Goal: Task Accomplishment & Management: Use online tool/utility

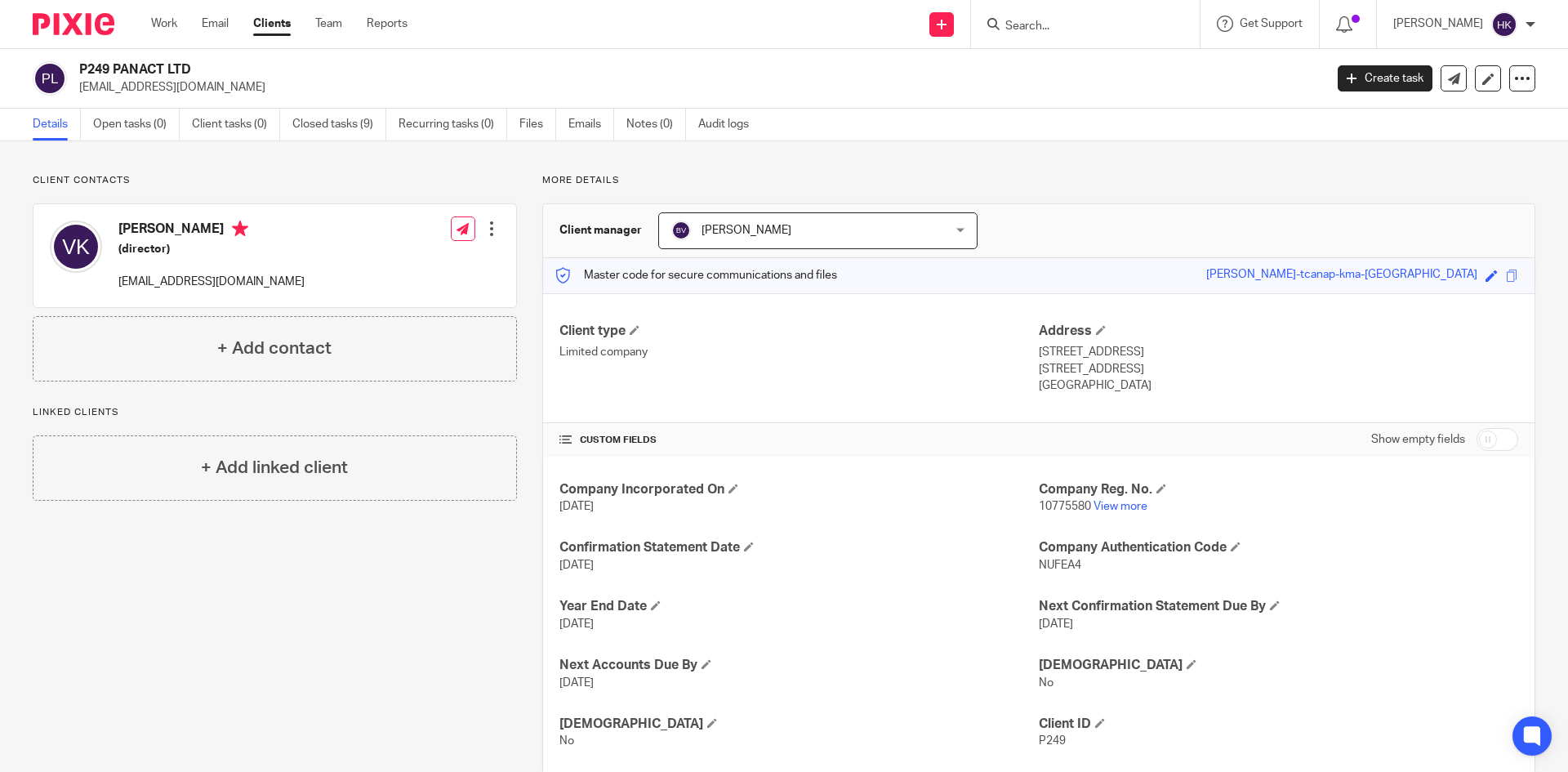
click at [1071, 33] on input "Search" at bounding box center [1078, 27] width 147 height 15
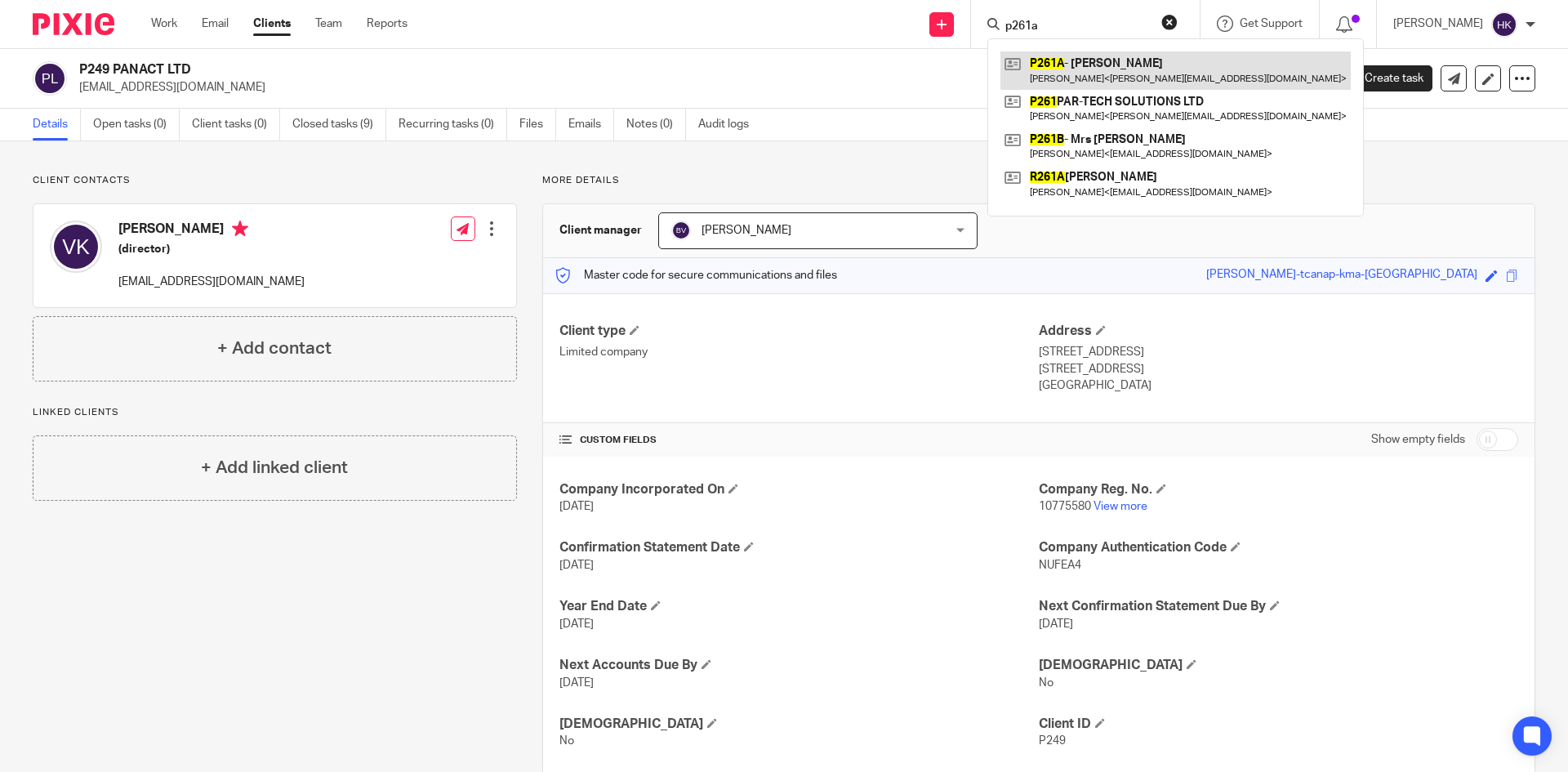
type input "p261a"
click at [1121, 70] on link at bounding box center [1175, 70] width 351 height 38
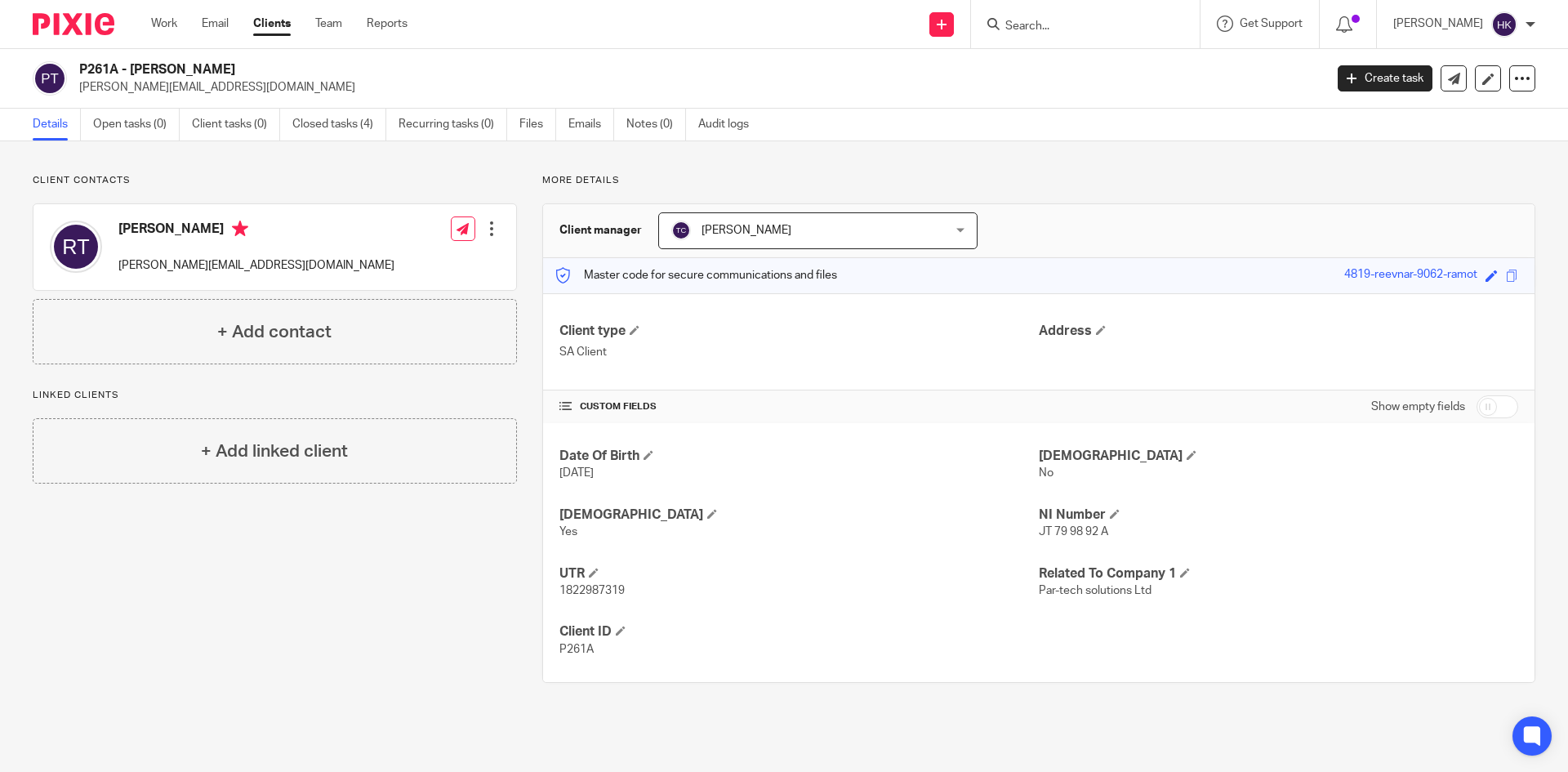
drag, startPoint x: 76, startPoint y: 98, endPoint x: 260, endPoint y: 95, distance: 184.0
click at [260, 95] on div "P261A - [PERSON_NAME] [PERSON_NAME][EMAIL_ADDRESS][DOMAIN_NAME] Create task Upd…" at bounding box center [784, 78] width 1568 height 60
copy p "[PERSON_NAME][EMAIL_ADDRESS][DOMAIN_NAME]"
click at [1064, 37] on div at bounding box center [1085, 24] width 229 height 48
click at [1060, 35] on div at bounding box center [1085, 24] width 229 height 48
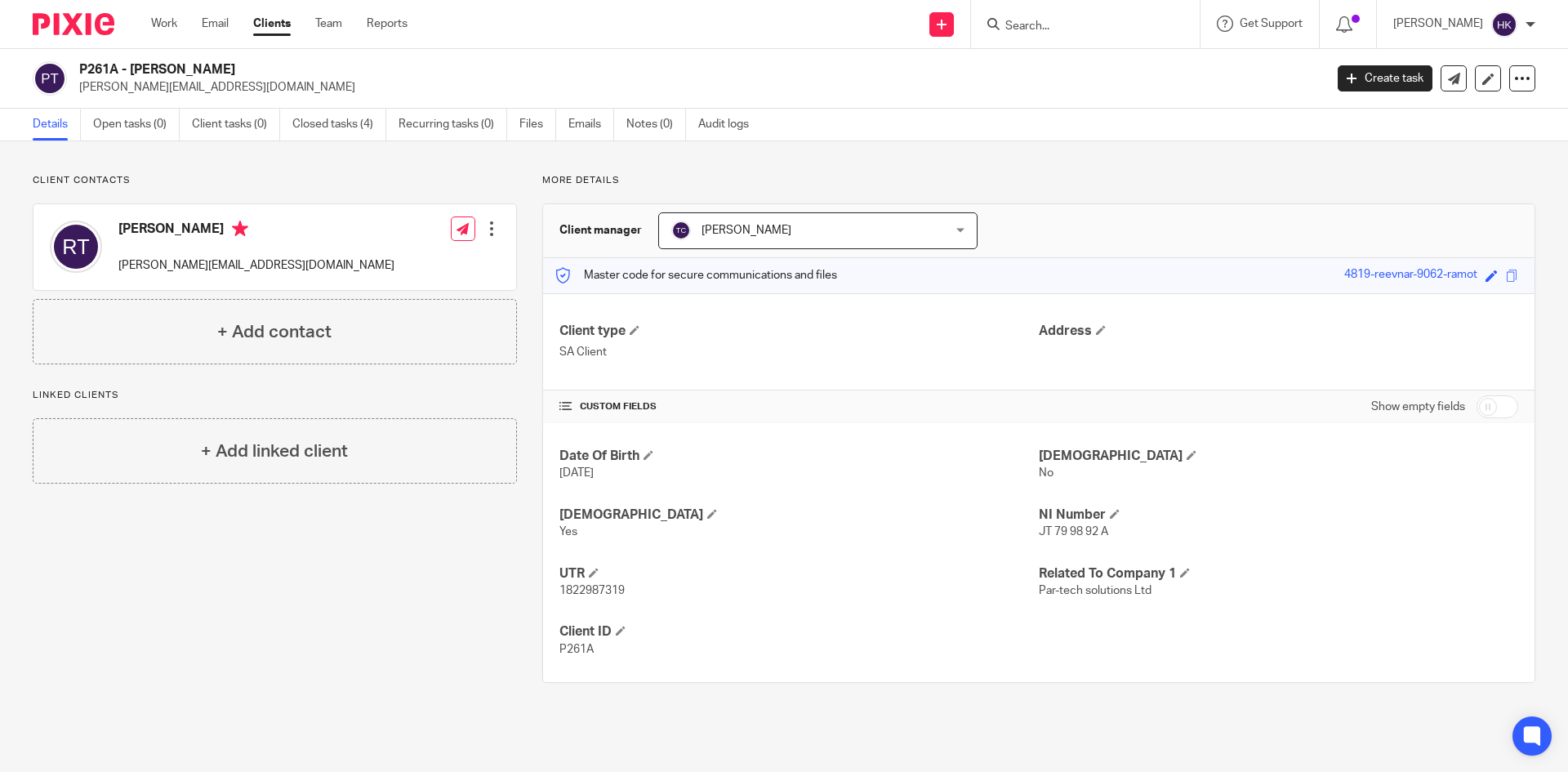
click at [1049, 33] on input "Search" at bounding box center [1078, 27] width 147 height 15
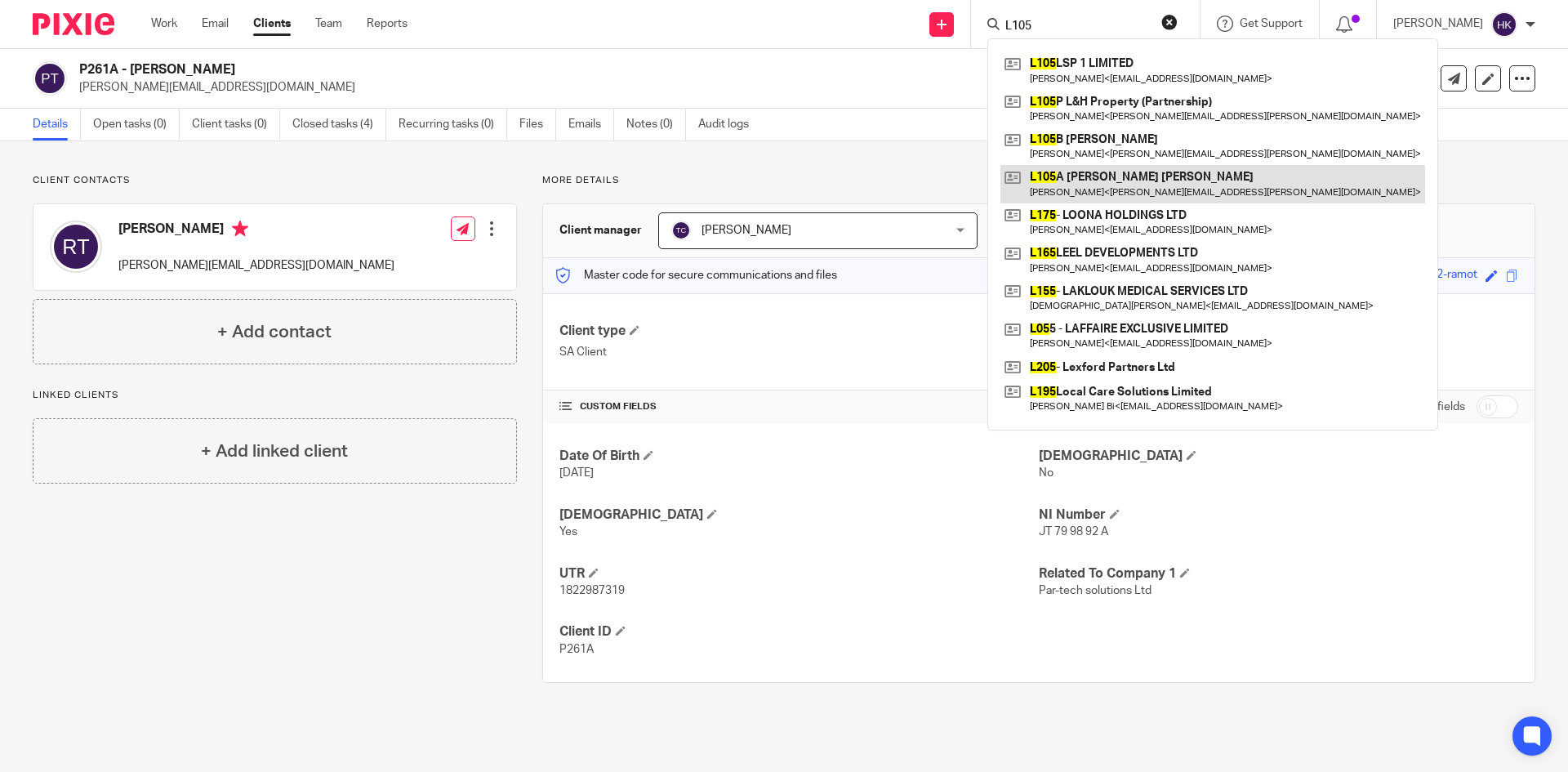
type input "L105"
click at [1103, 190] on link at bounding box center [1213, 183] width 425 height 38
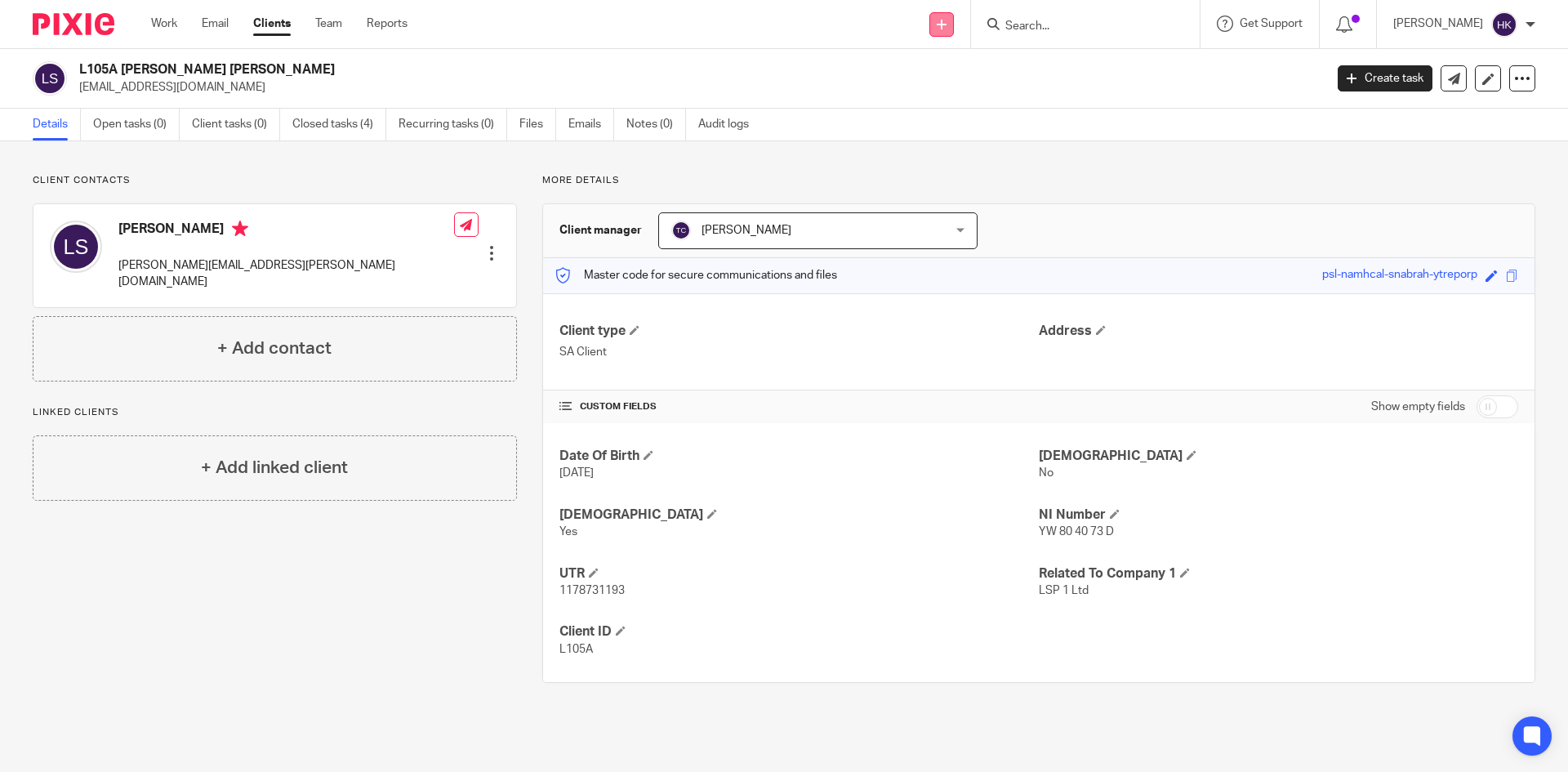
click at [954, 29] on link at bounding box center [941, 24] width 25 height 25
drag, startPoint x: 951, startPoint y: 146, endPoint x: 928, endPoint y: 98, distance: 53.2
click at [952, 146] on link "Request signature" at bounding box center [959, 148] width 114 height 24
click at [955, 144] on link "Request signature" at bounding box center [959, 148] width 114 height 24
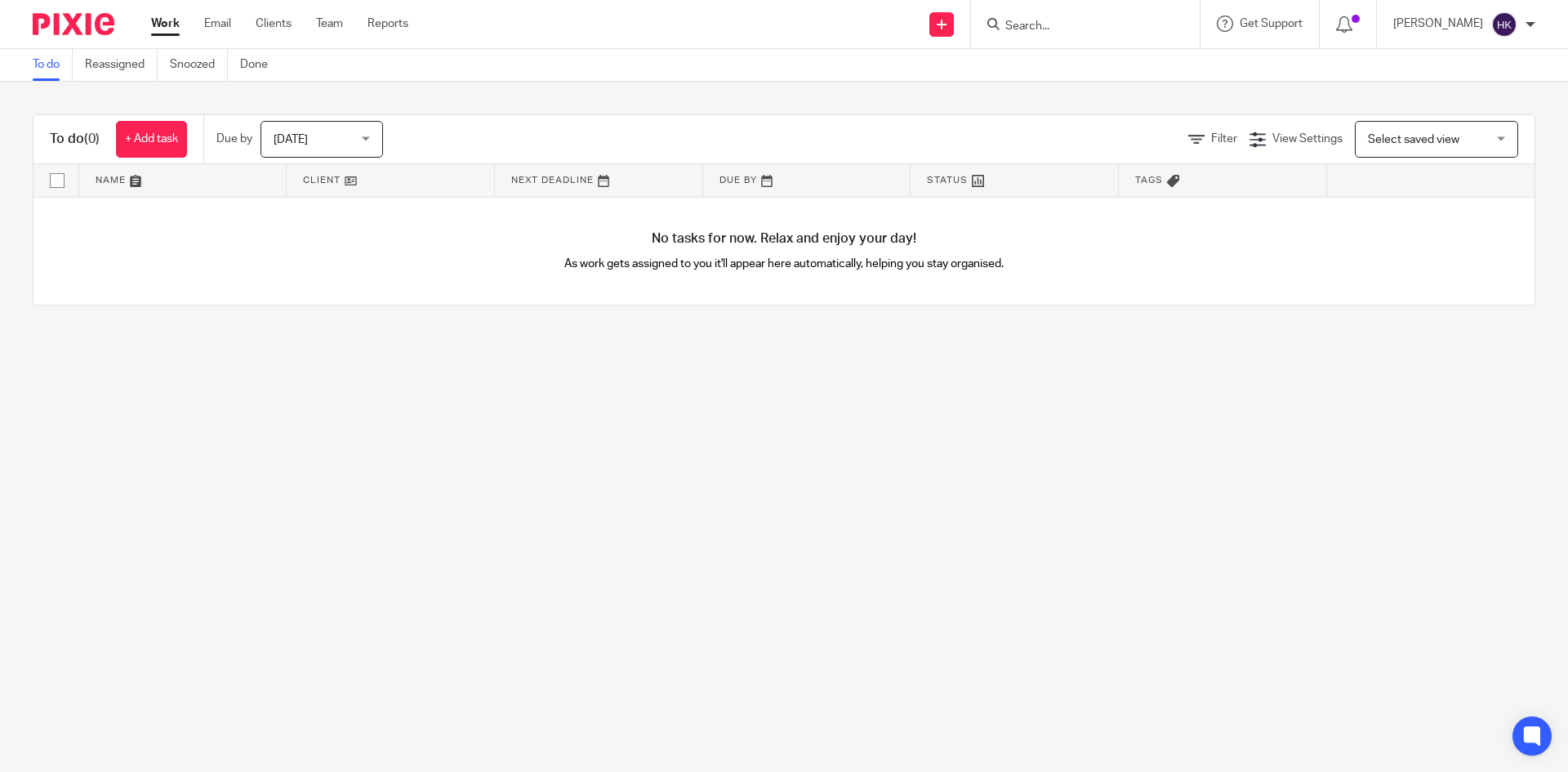
click at [1034, 26] on input "Search" at bounding box center [1078, 27] width 147 height 15
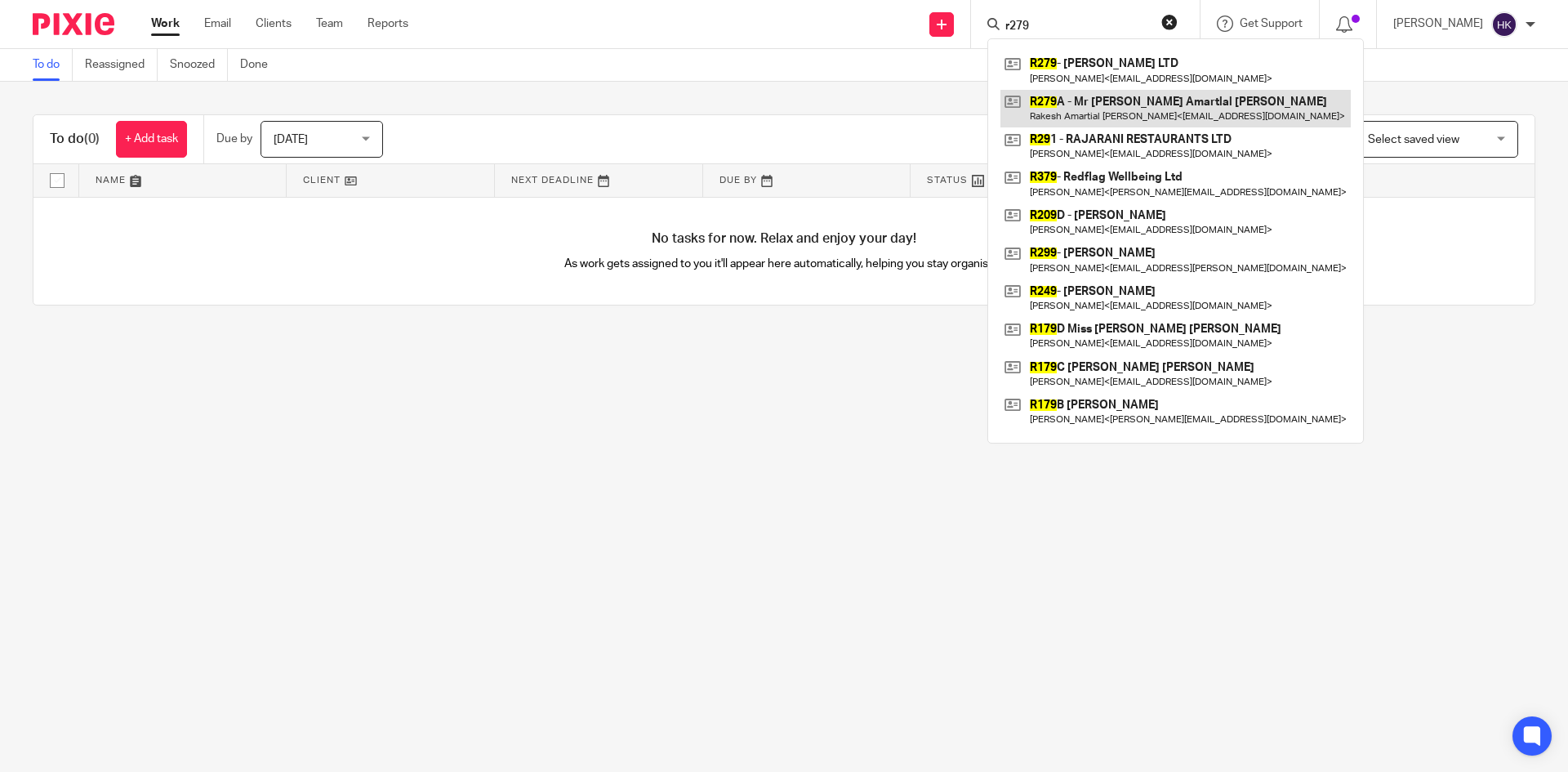
type input "r279"
click at [1121, 103] on link at bounding box center [1175, 109] width 351 height 38
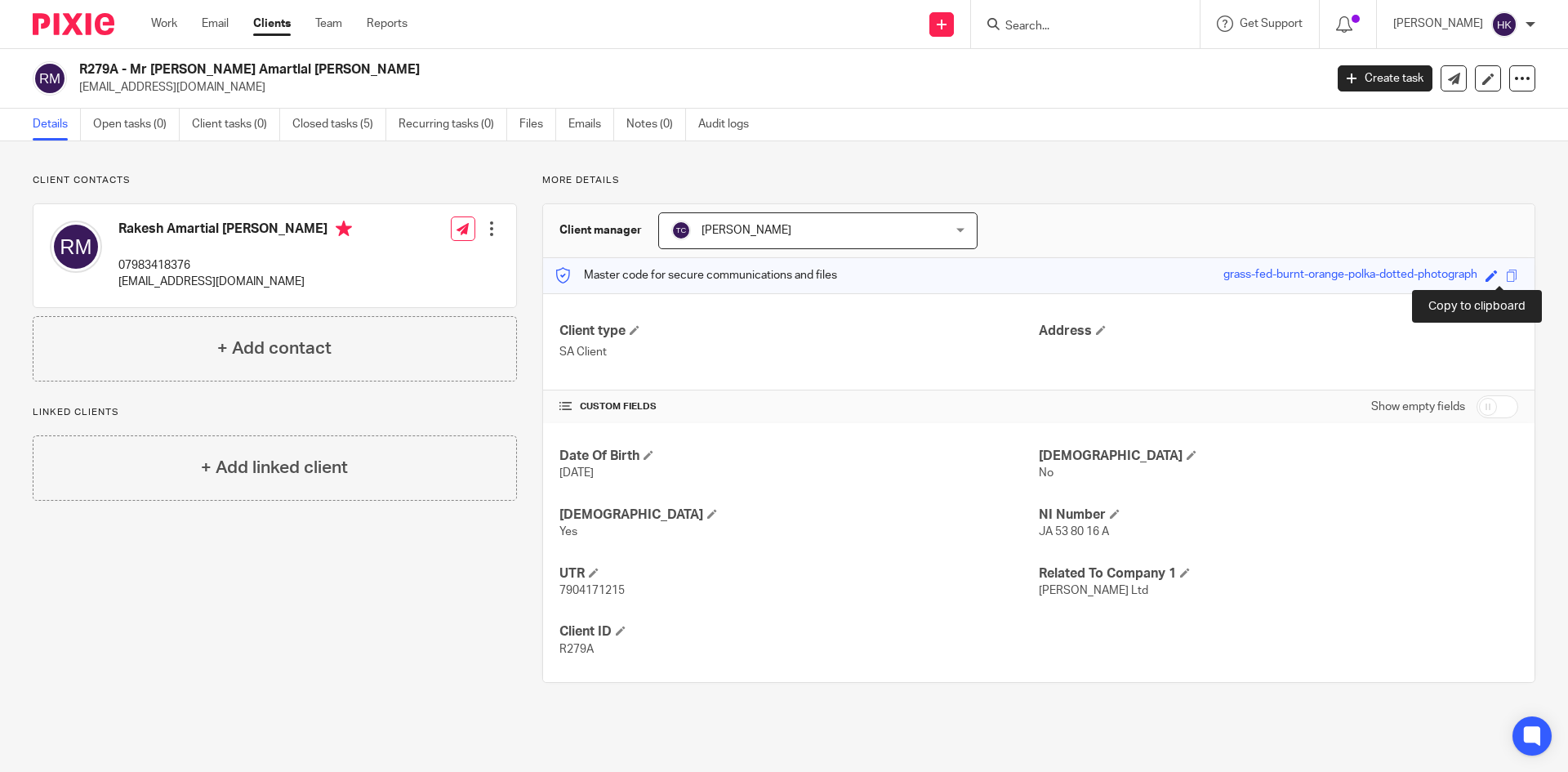
click at [1506, 272] on span at bounding box center [1512, 275] width 12 height 12
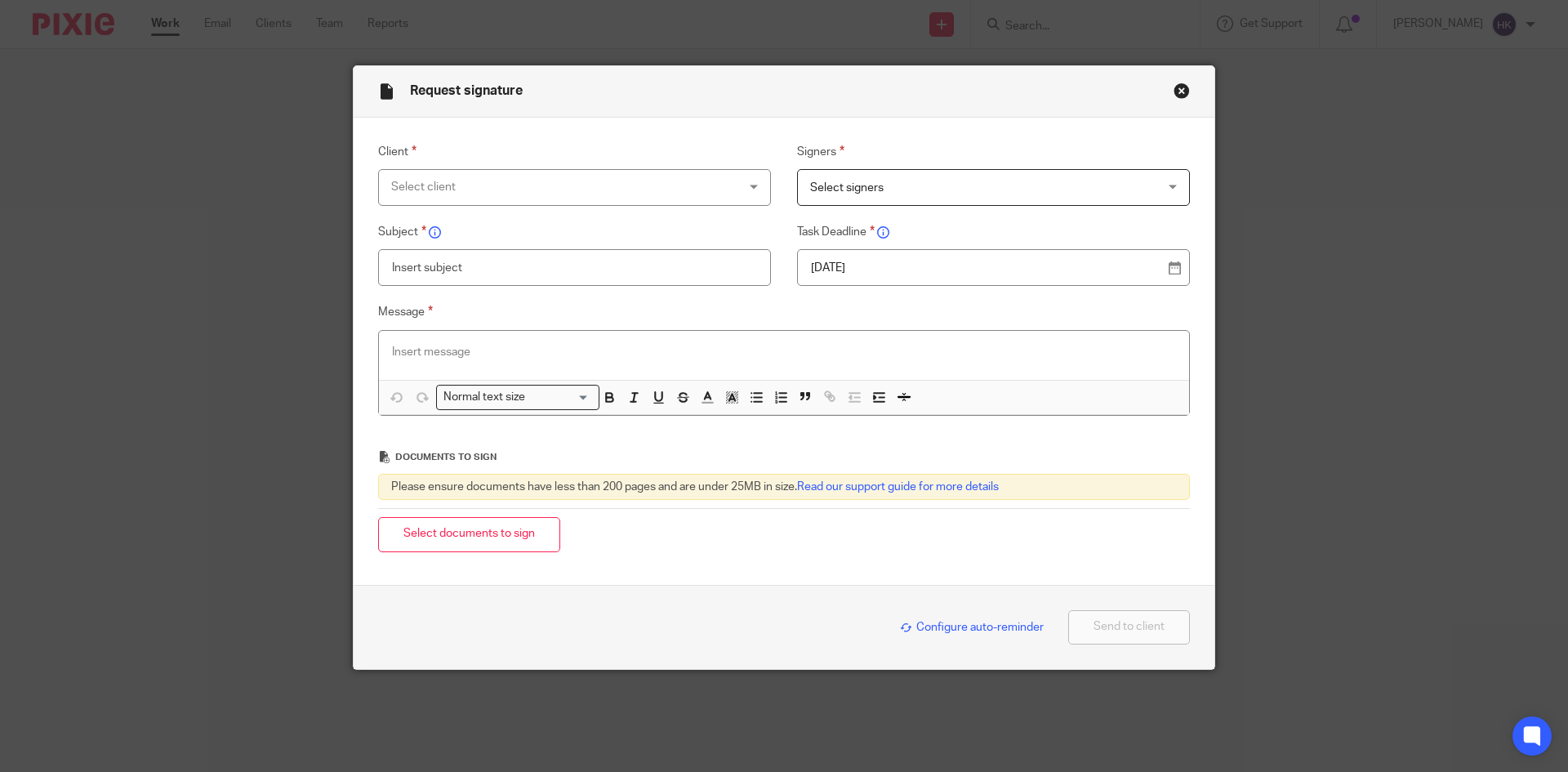
click at [421, 185] on div "Select client" at bounding box center [543, 187] width 304 height 34
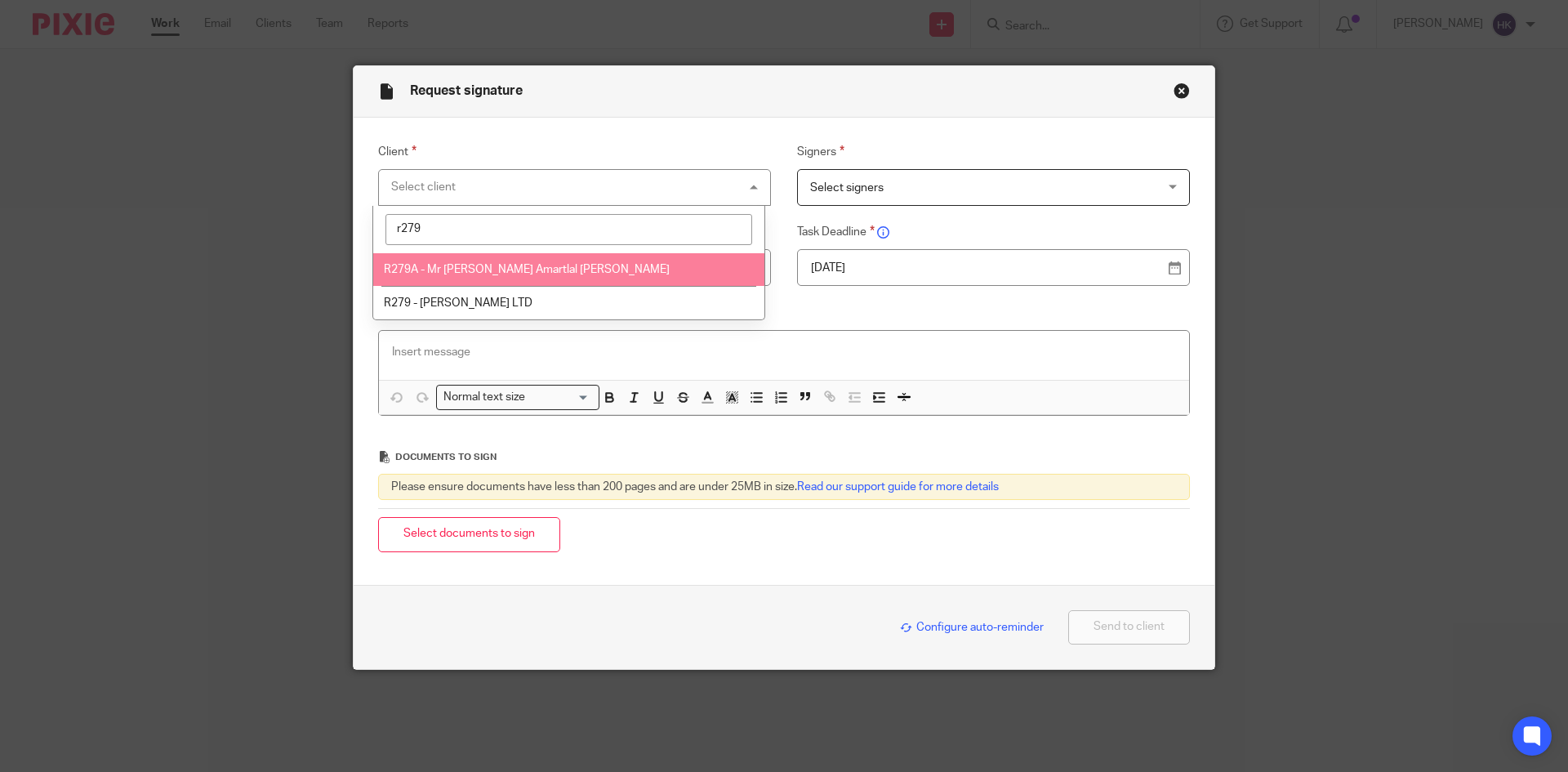
type input "r279"
click at [468, 276] on li "R279A - Mr [PERSON_NAME] Amartlal [PERSON_NAME]" at bounding box center [569, 270] width 391 height 33
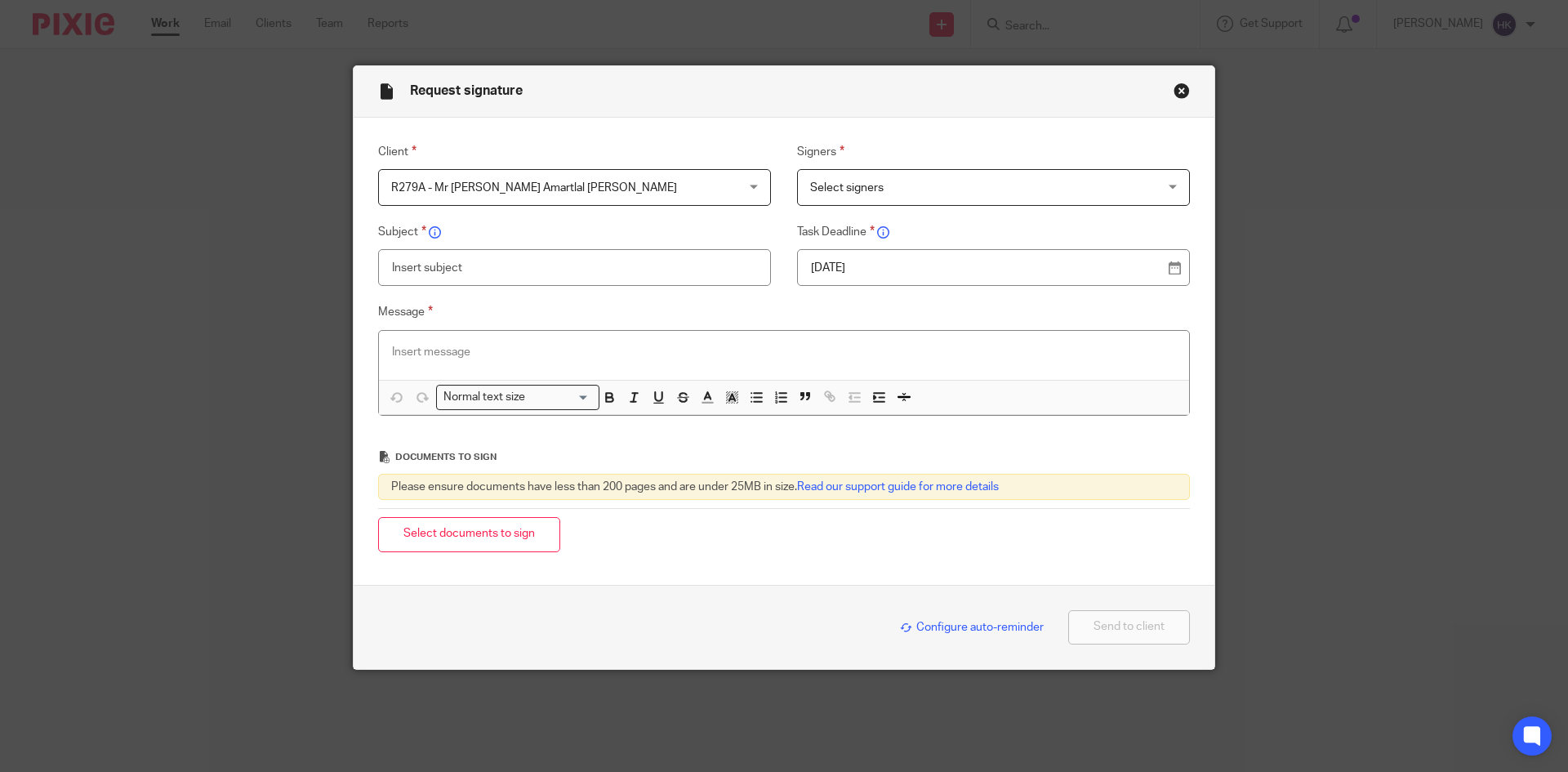
click at [910, 179] on span "Select signers" at bounding box center [962, 187] width 304 height 34
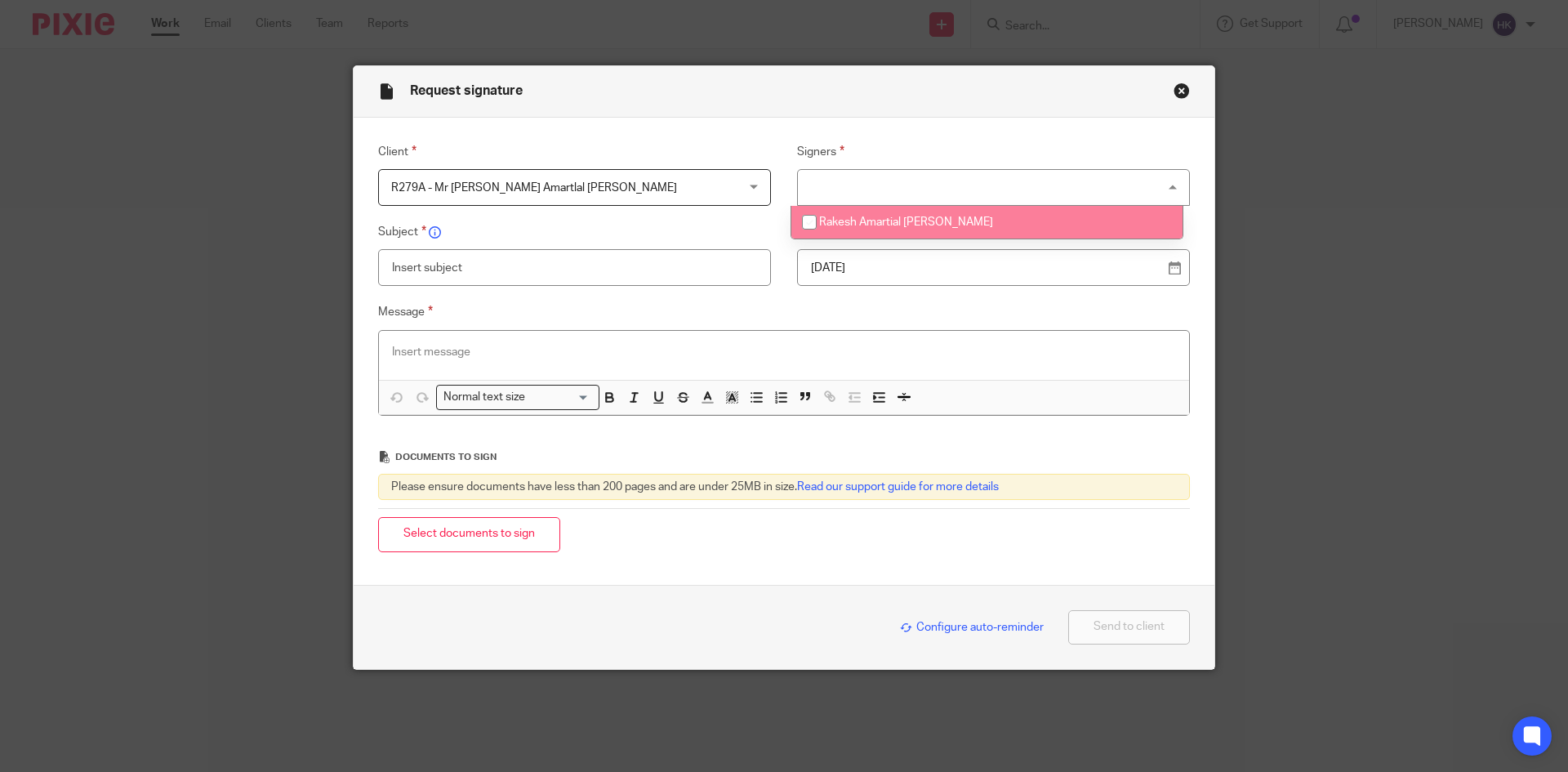
click at [905, 225] on span "Rakesh Amartial Mistry" at bounding box center [905, 222] width 174 height 11
checkbox input "true"
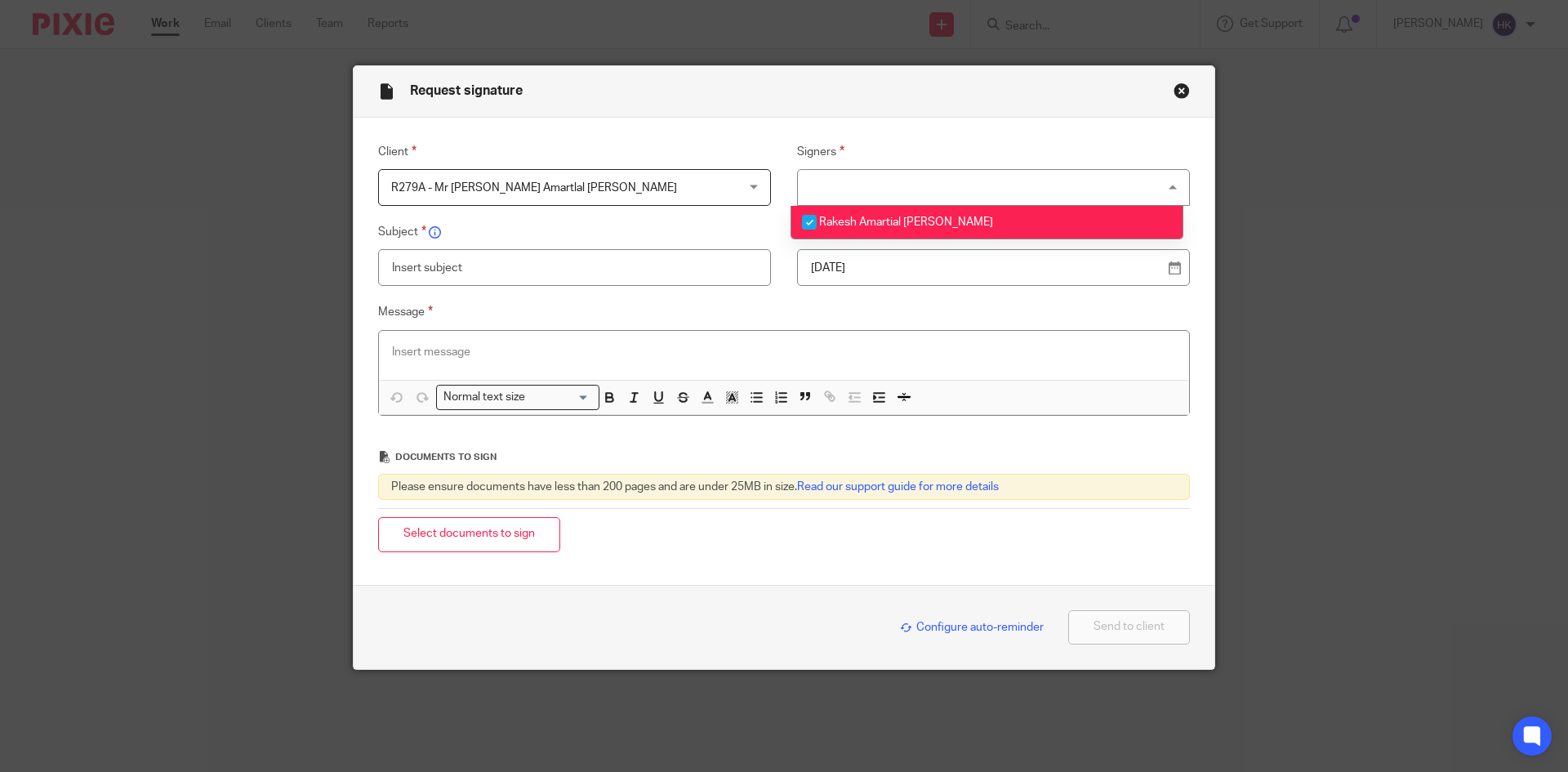
click at [880, 259] on p "15 Aug 2025" at bounding box center [986, 268] width 352 height 17
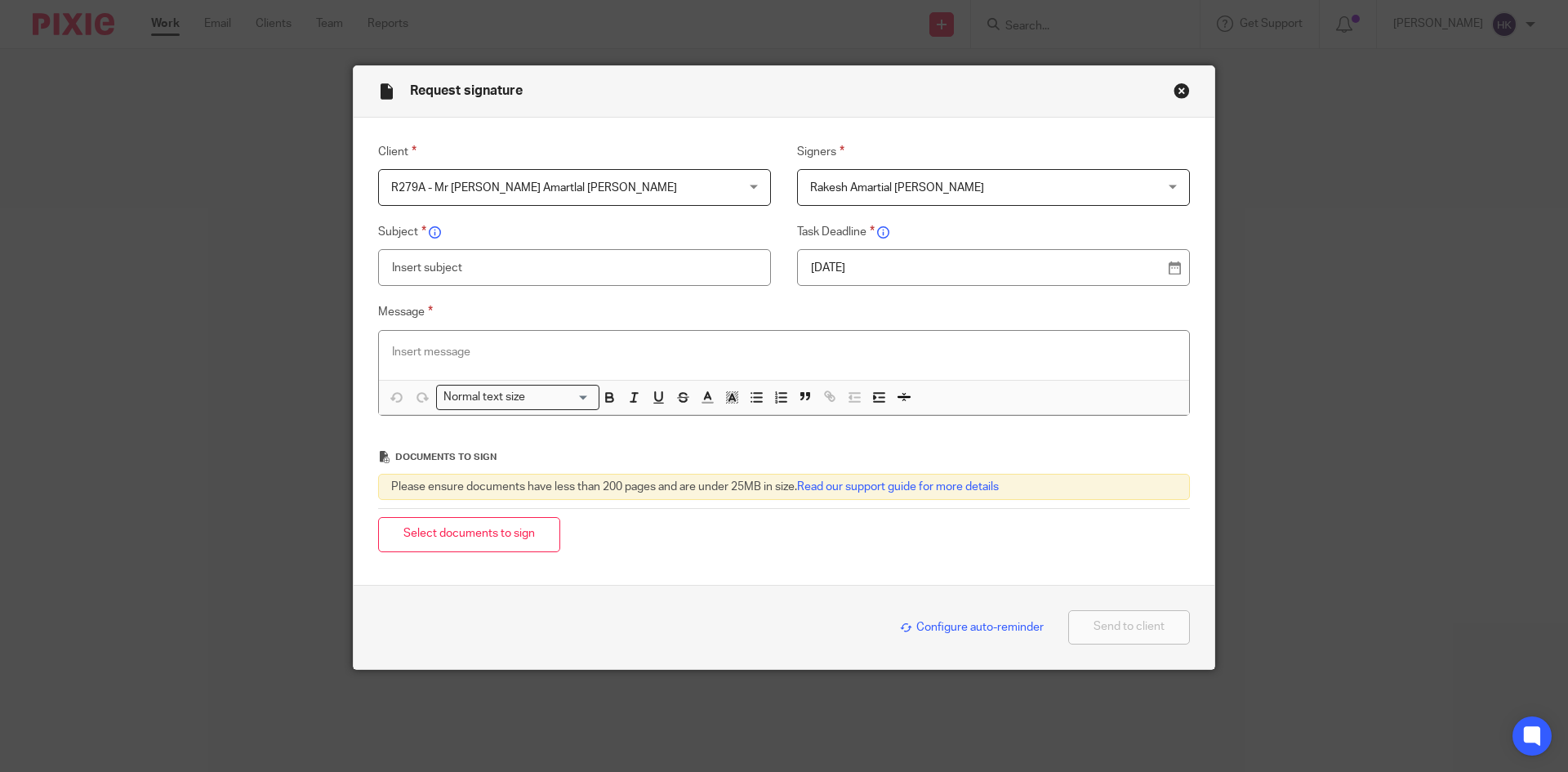
click at [411, 265] on input "text" at bounding box center [574, 268] width 393 height 37
type input "R279A - Amended 2024 Tax Returns"
click at [447, 354] on p at bounding box center [784, 352] width 784 height 17
paste div
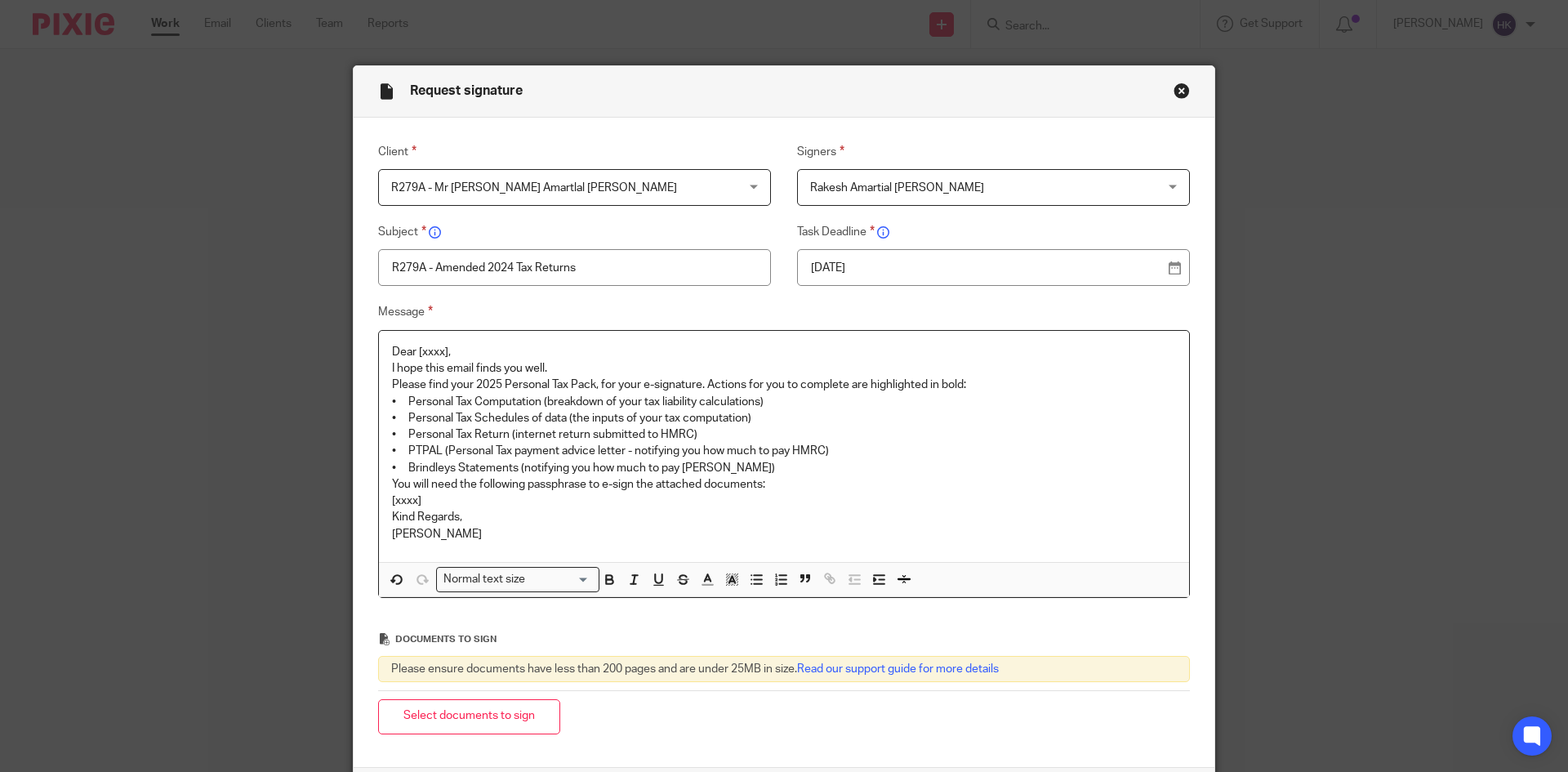
click at [465, 359] on p "Dear [xxxx]," at bounding box center [784, 352] width 784 height 17
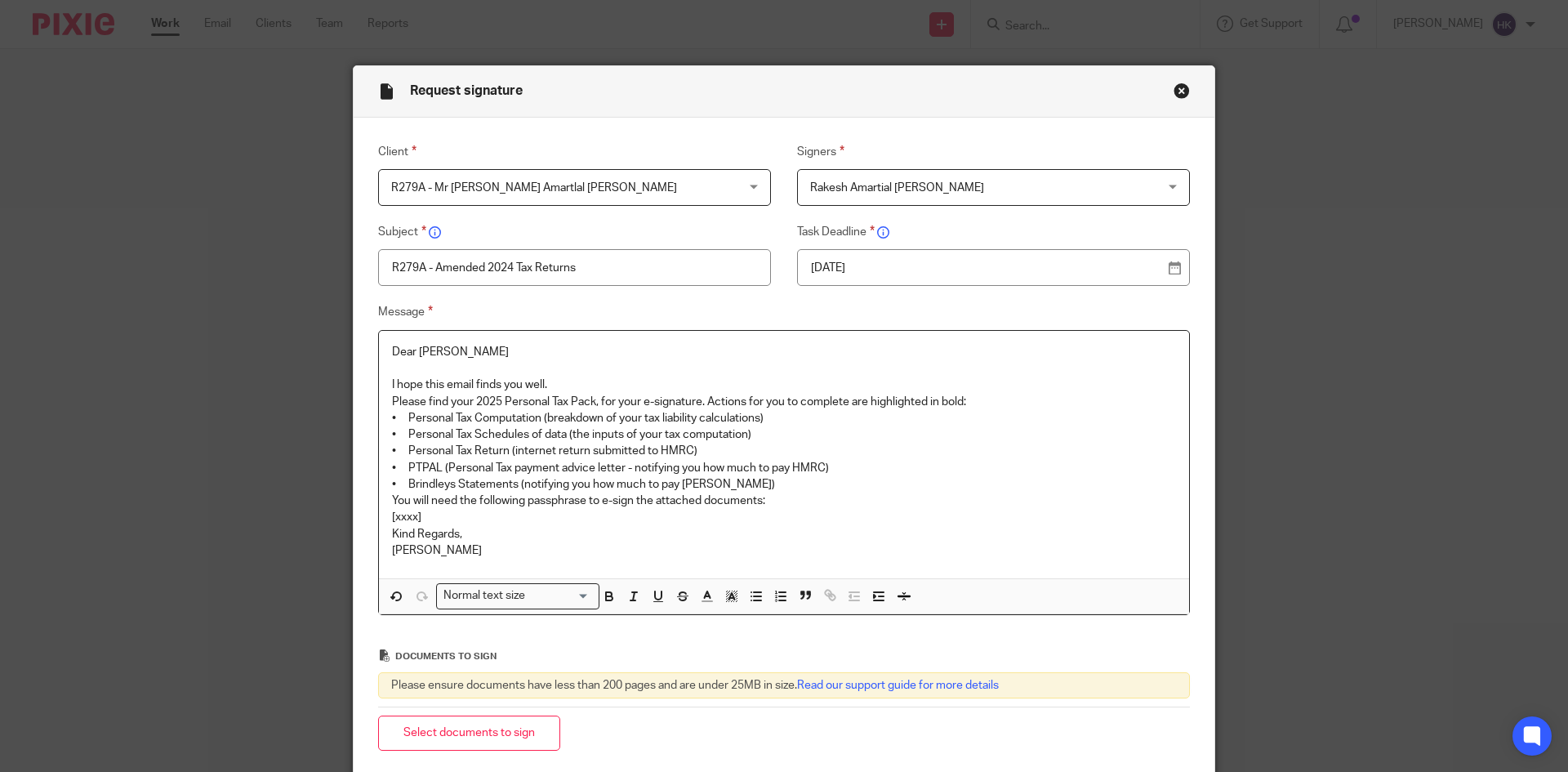
click at [554, 381] on p "I hope this email finds you well." at bounding box center [784, 385] width 784 height 17
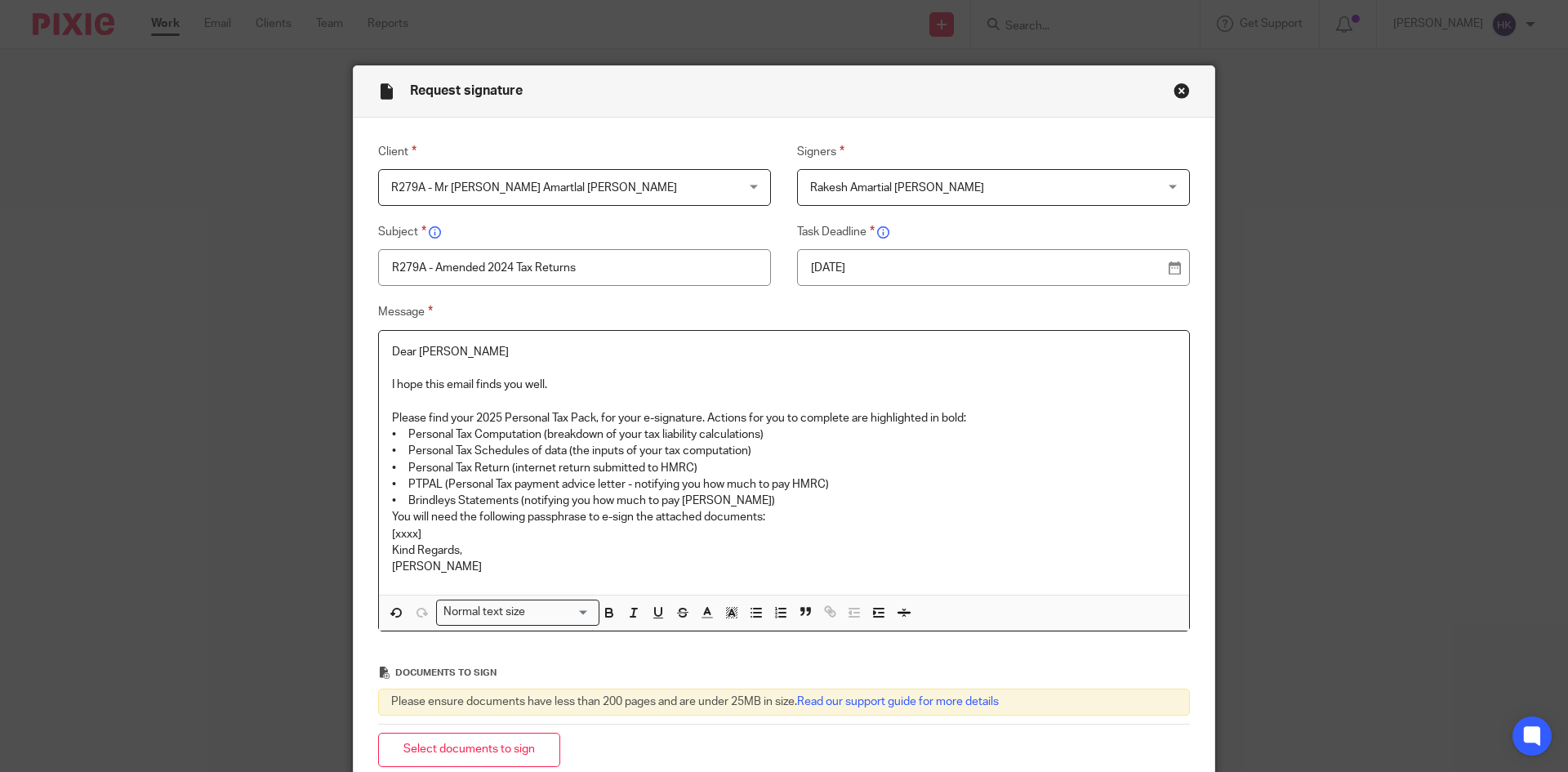
click at [495, 416] on p "Please find your 2025 Personal Tax Pack, for your e-signature. Actions for you …" at bounding box center [784, 419] width 784 height 17
drag, startPoint x: 696, startPoint y: 415, endPoint x: 752, endPoint y: 413, distance: 56.0
click at [752, 413] on p "Please find your 2024 Amended Personal Tax Pack, for your e-signature. Actions …" at bounding box center [784, 419] width 784 height 17
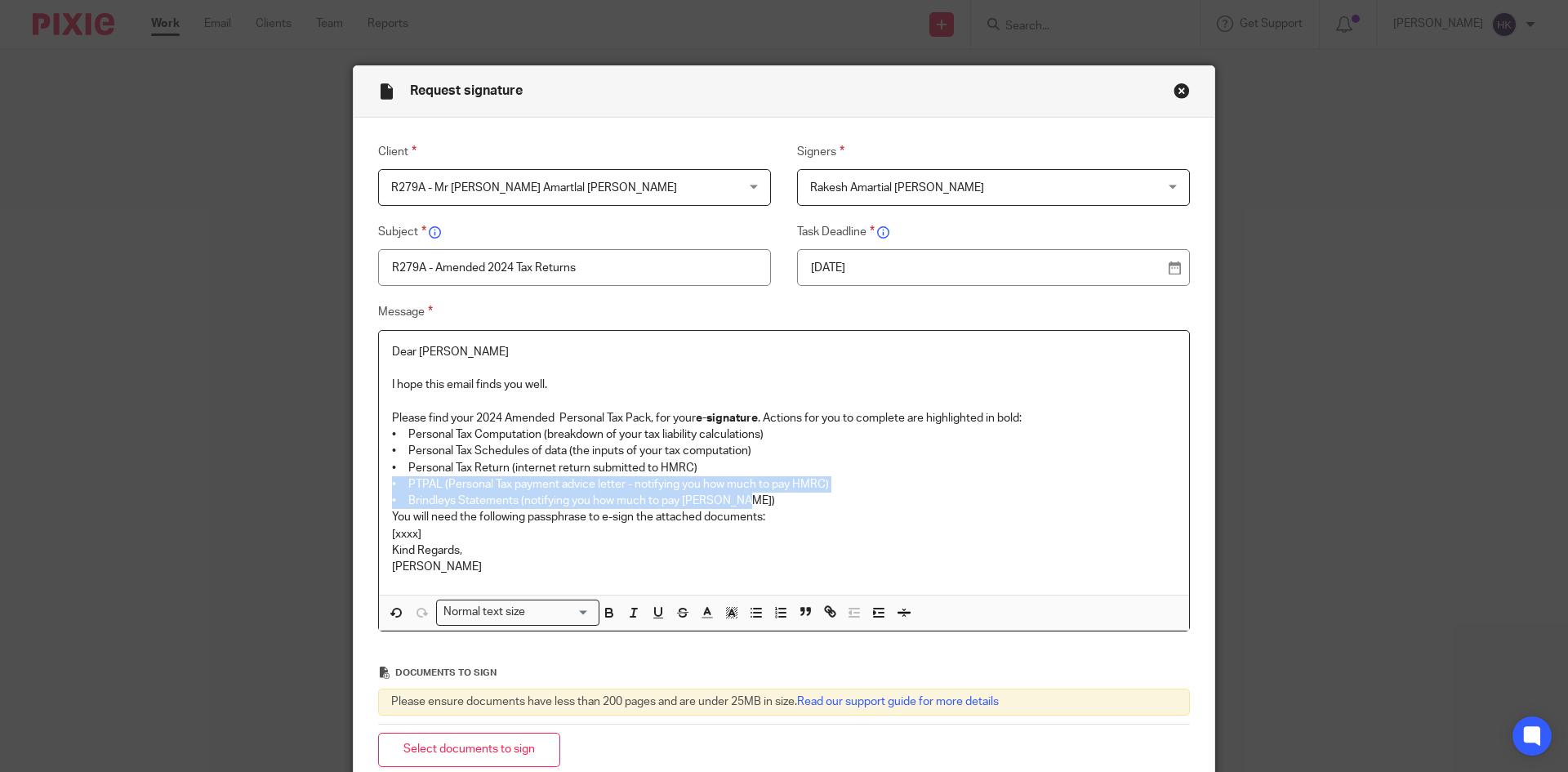
drag, startPoint x: 384, startPoint y: 483, endPoint x: 734, endPoint y: 496, distance: 350.2
click at [734, 496] on div "Dear Rakesh I hope this email finds you well. Please find your 2024 Amended Per…" at bounding box center [784, 463] width 810 height 265
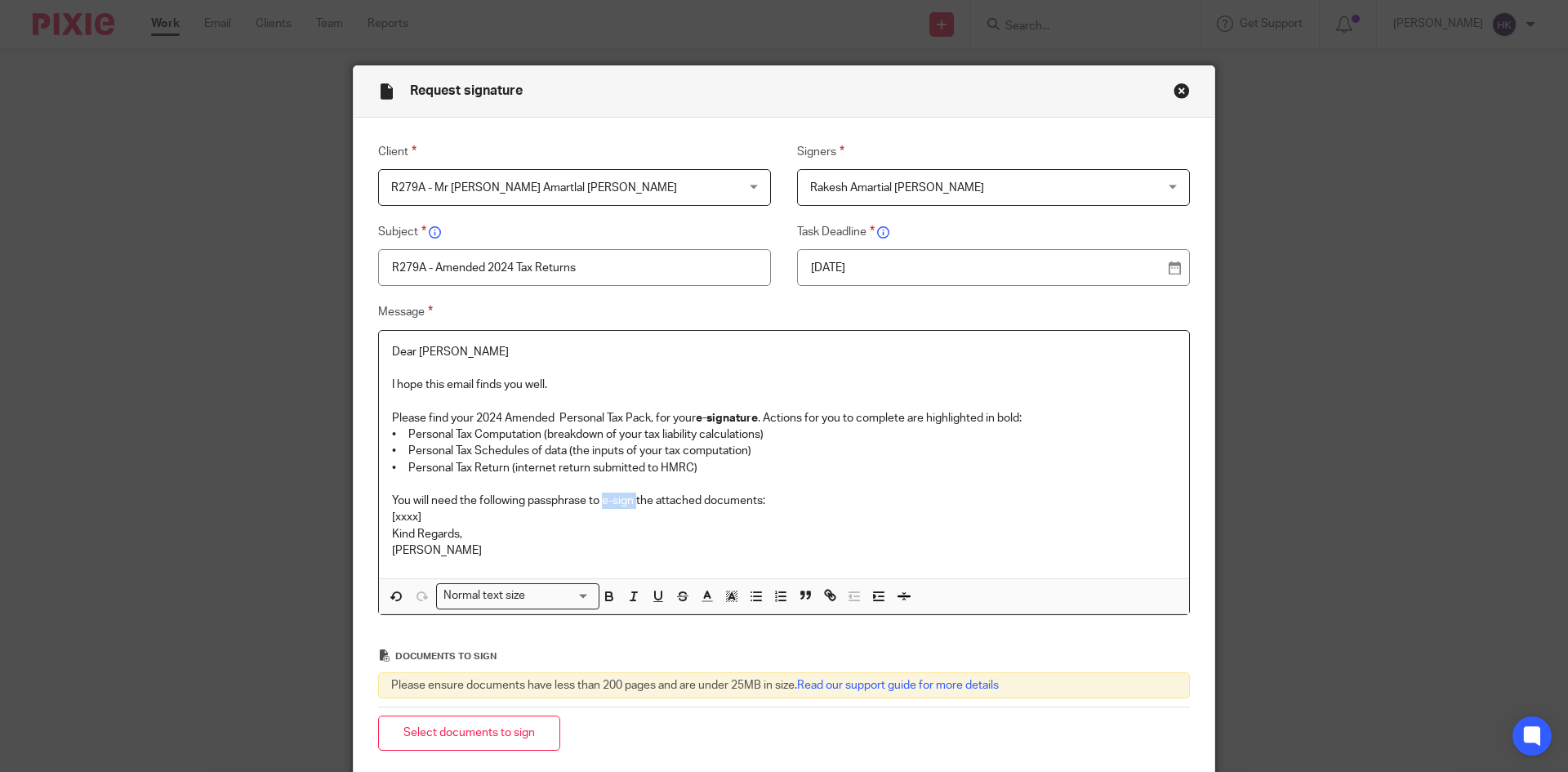
drag, startPoint x: 601, startPoint y: 497, endPoint x: 632, endPoint y: 501, distance: 31.3
click at [632, 501] on p "You will need the following passphrase to e-sign the attached documents:" at bounding box center [784, 501] width 784 height 17
drag, startPoint x: 433, startPoint y: 516, endPoint x: 349, endPoint y: 519, distance: 84.1
click at [352, 519] on div "Message Dear Rakesh I hope this email finds you well. Please find your 2024 Ame…" at bounding box center [771, 457] width 837 height 312
drag, startPoint x: 673, startPoint y: 518, endPoint x: 372, endPoint y: 519, distance: 301.0
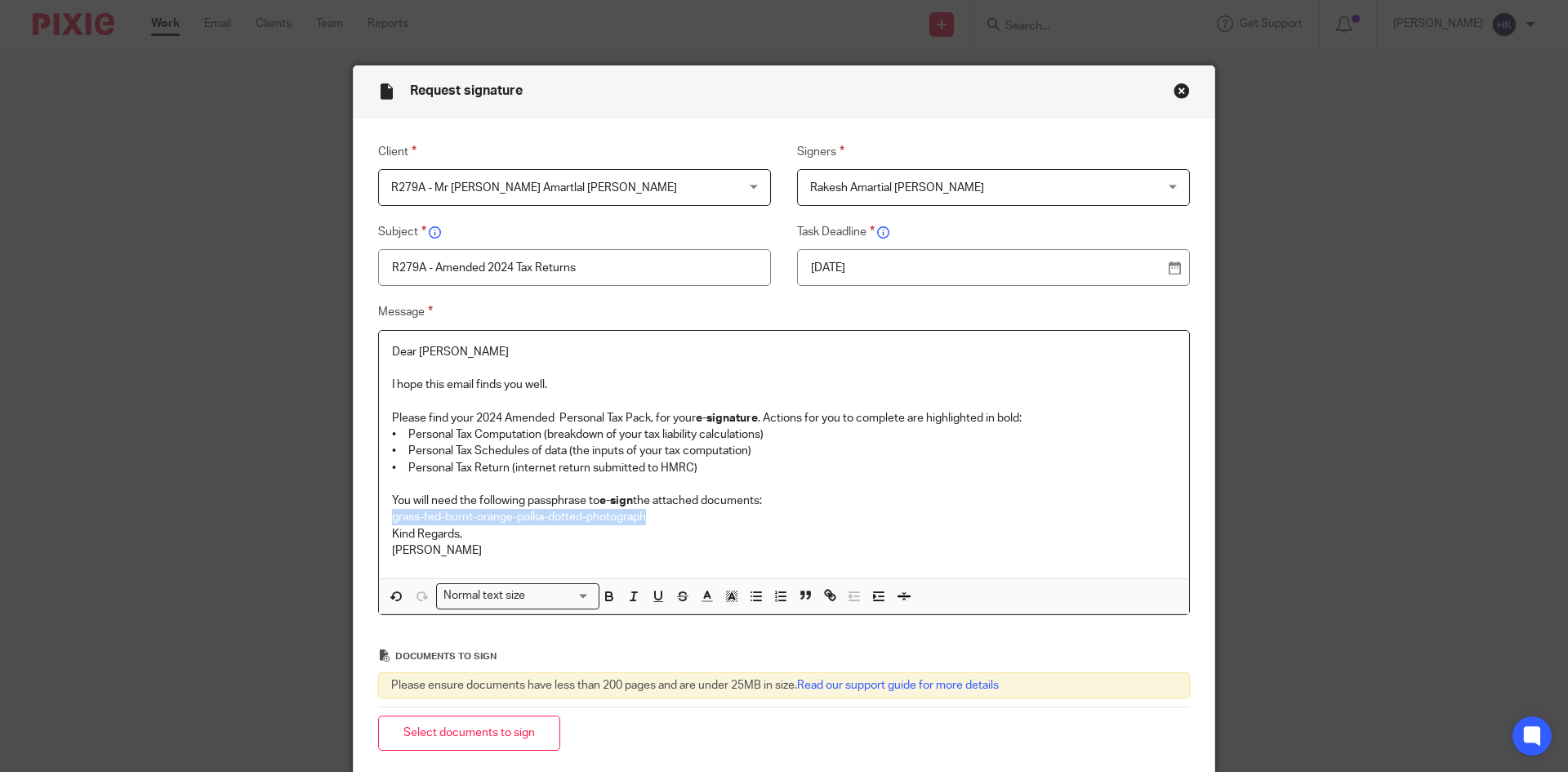
click at [378, 519] on div "Dear Rakesh I hope this email finds you well. Please find your 2024 Amended Per…" at bounding box center [784, 473] width 812 height 285
click at [502, 599] on div "Normal text size" at bounding box center [514, 594] width 155 height 20
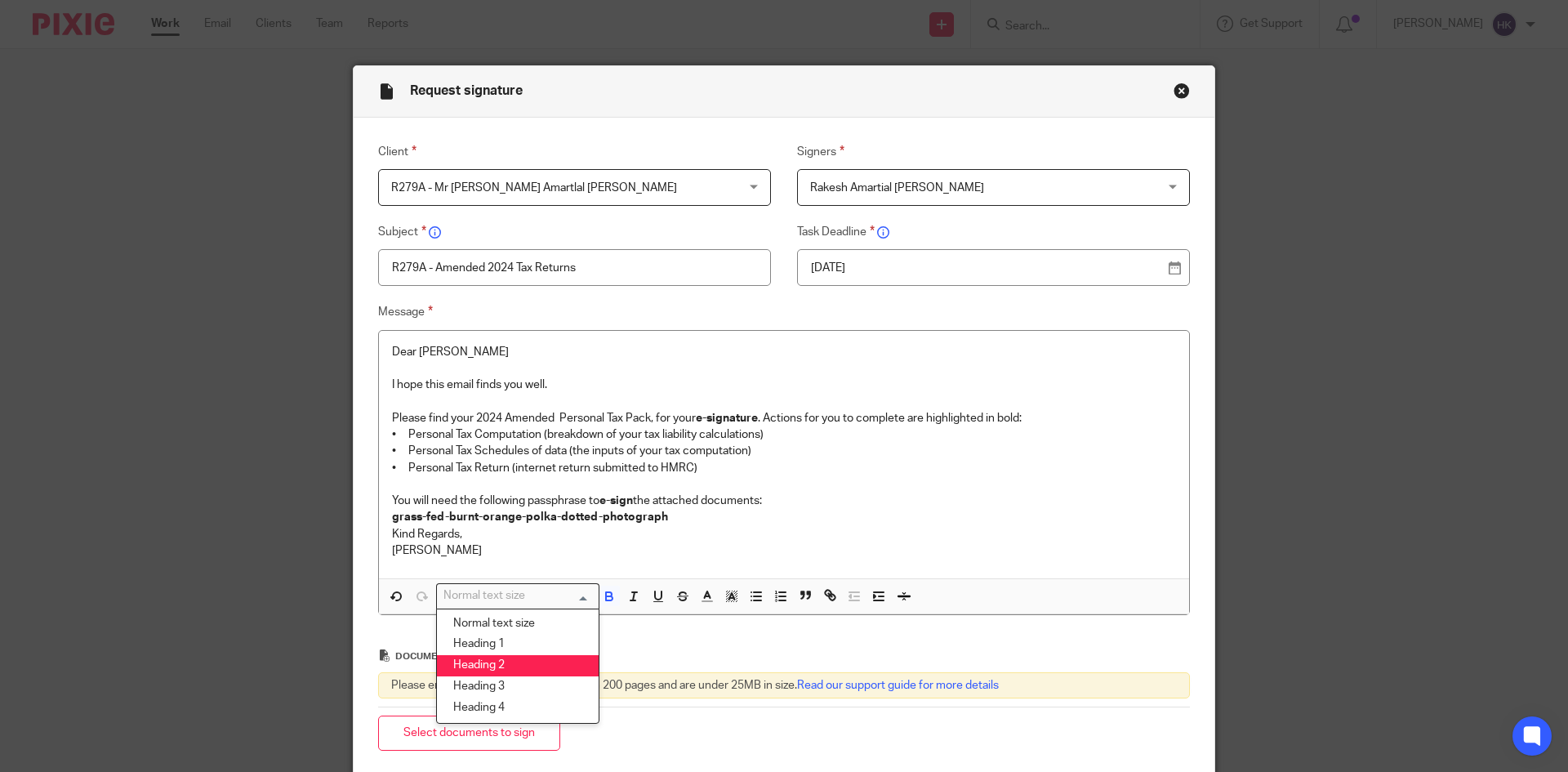
click at [507, 669] on li "Heading 2" at bounding box center [518, 665] width 162 height 21
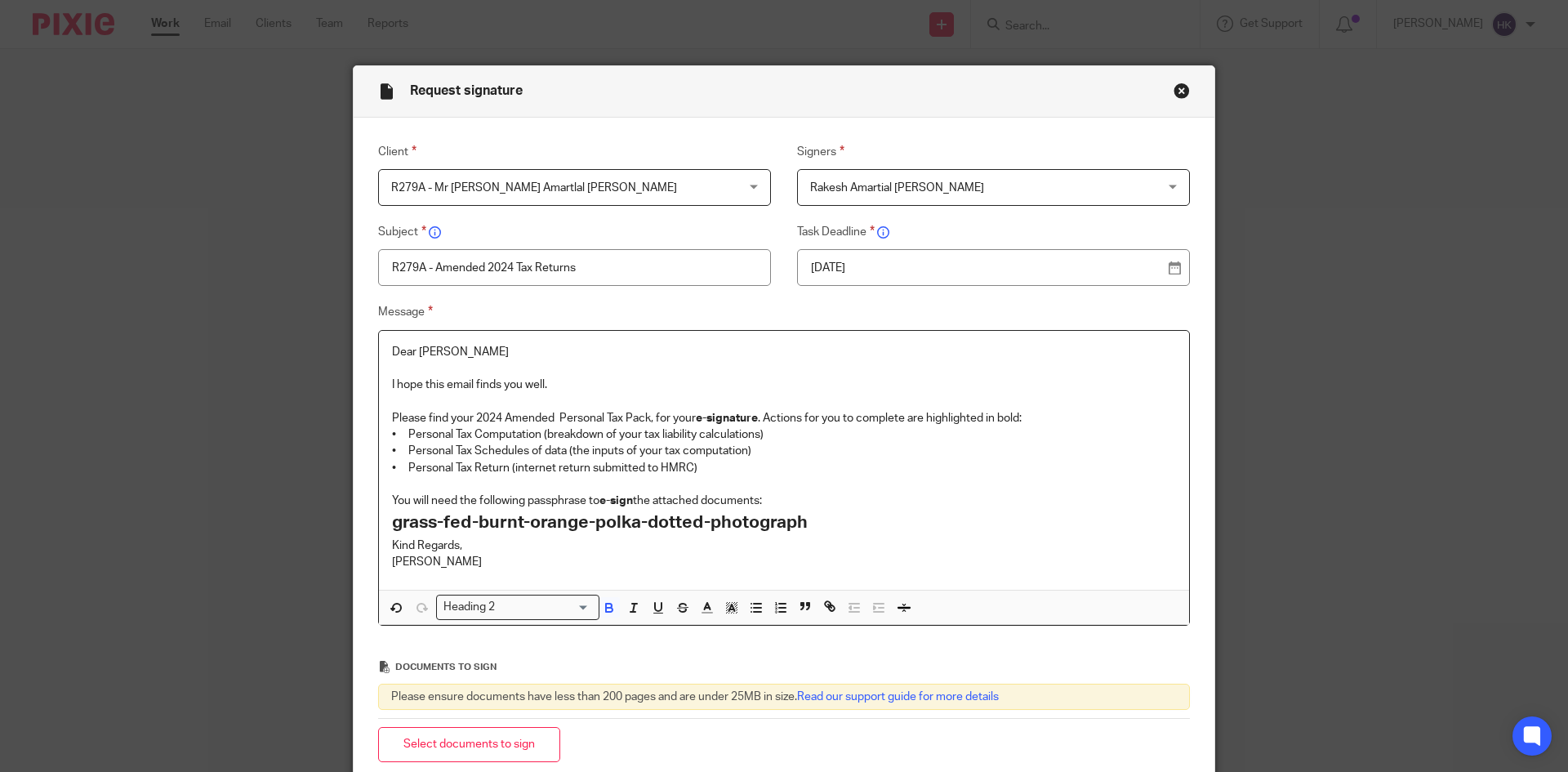
click at [783, 497] on p "You will need the following passphrase to e-sign the attached documents:" at bounding box center [784, 501] width 784 height 17
click at [812, 519] on h2 "grass-fed-burnt-orange-polka-dotted-photograph" at bounding box center [784, 523] width 784 height 28
click at [784, 501] on p "You will need the following passphrase to e-sign the attached documents:" at bounding box center [784, 501] width 784 height 17
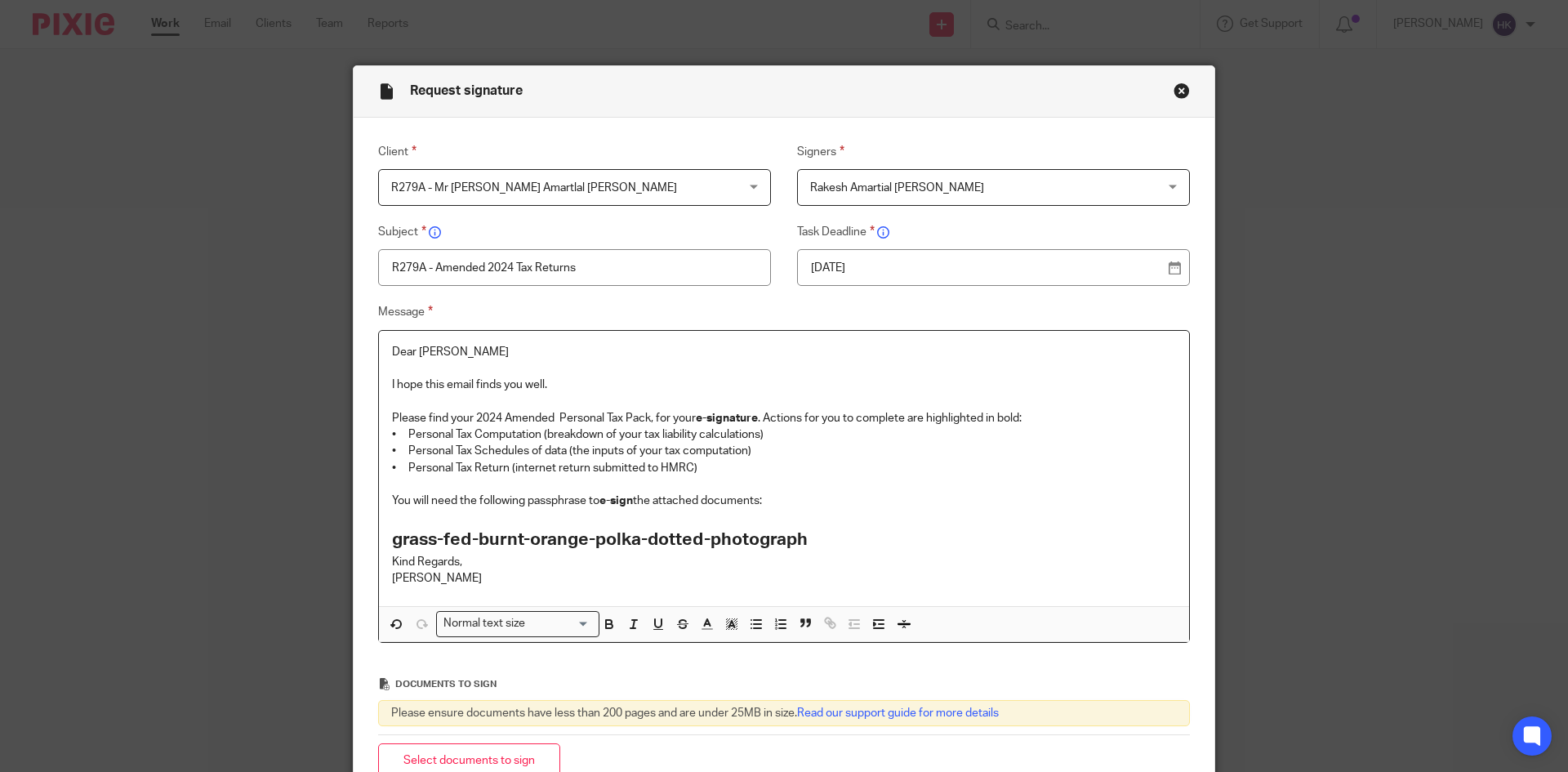
drag, startPoint x: 804, startPoint y: 541, endPoint x: 810, endPoint y: 554, distance: 14.3
click at [808, 549] on h2 "grass-fed-burnt-orange-polka-dotted-photograph" at bounding box center [784, 540] width 784 height 28
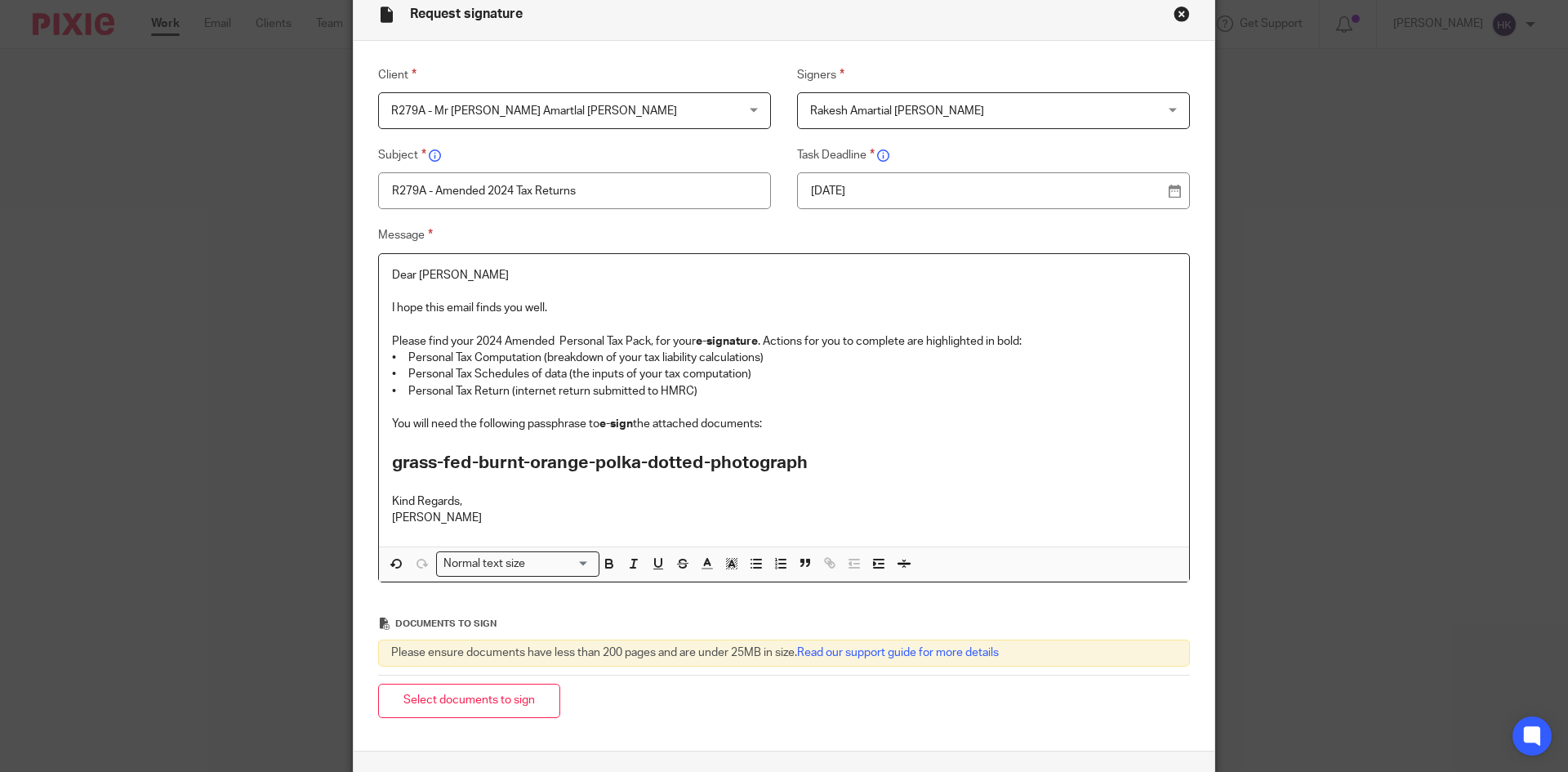
scroll to position [207, 0]
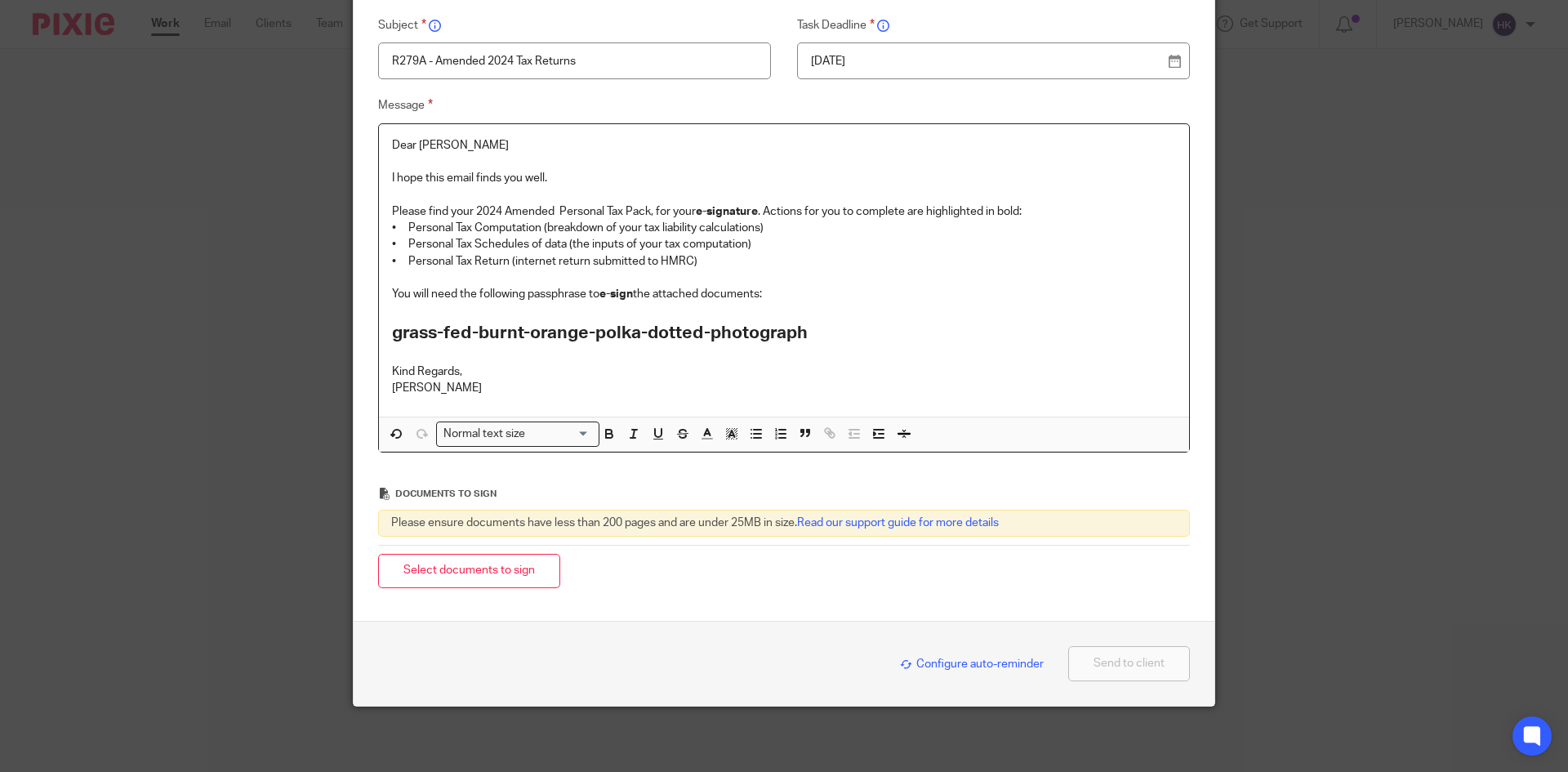
click at [418, 570] on button "Select documents to sign" at bounding box center [469, 571] width 182 height 35
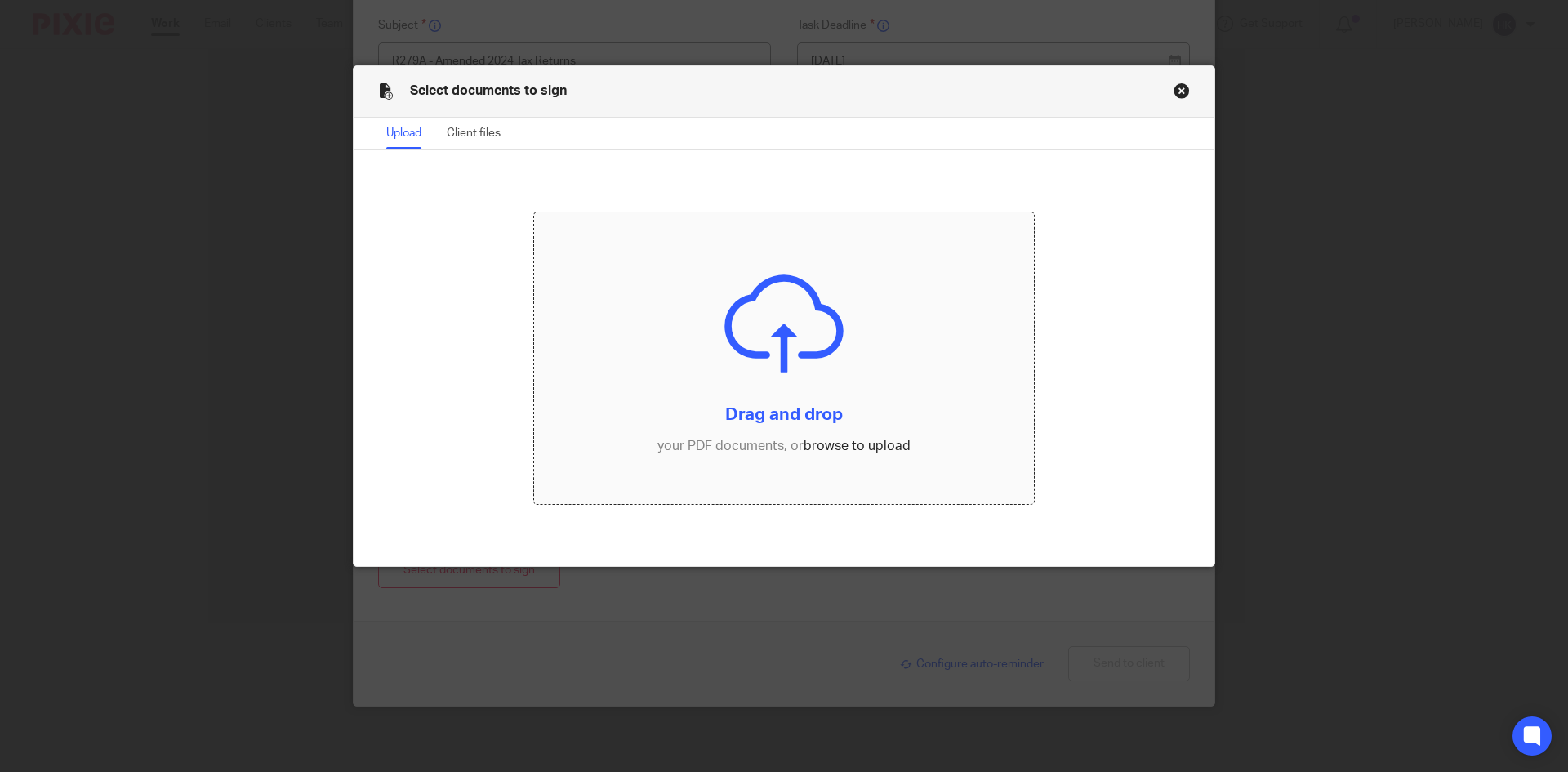
click at [873, 450] on input "file" at bounding box center [784, 359] width 501 height 293
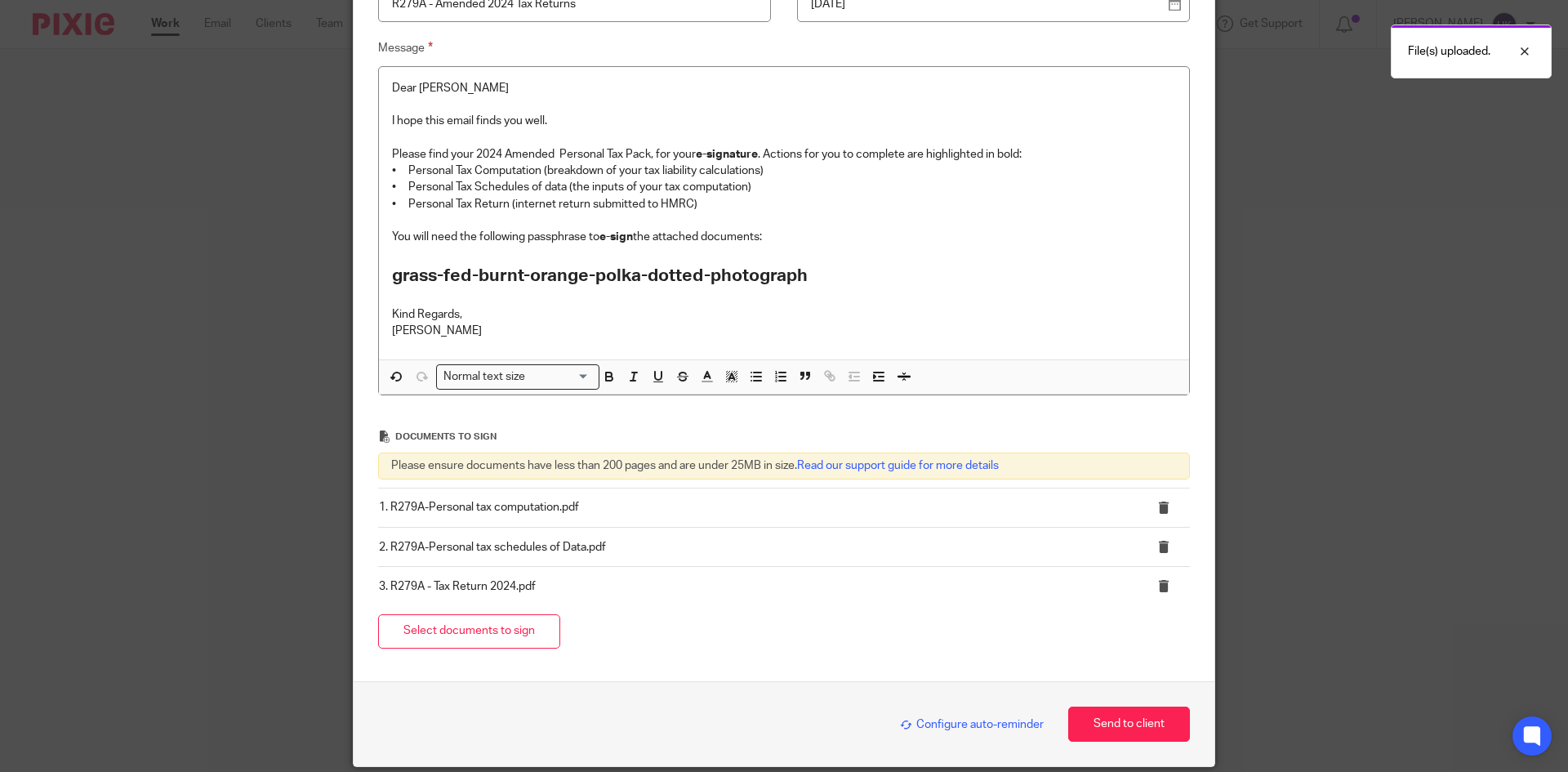
scroll to position [324, 0]
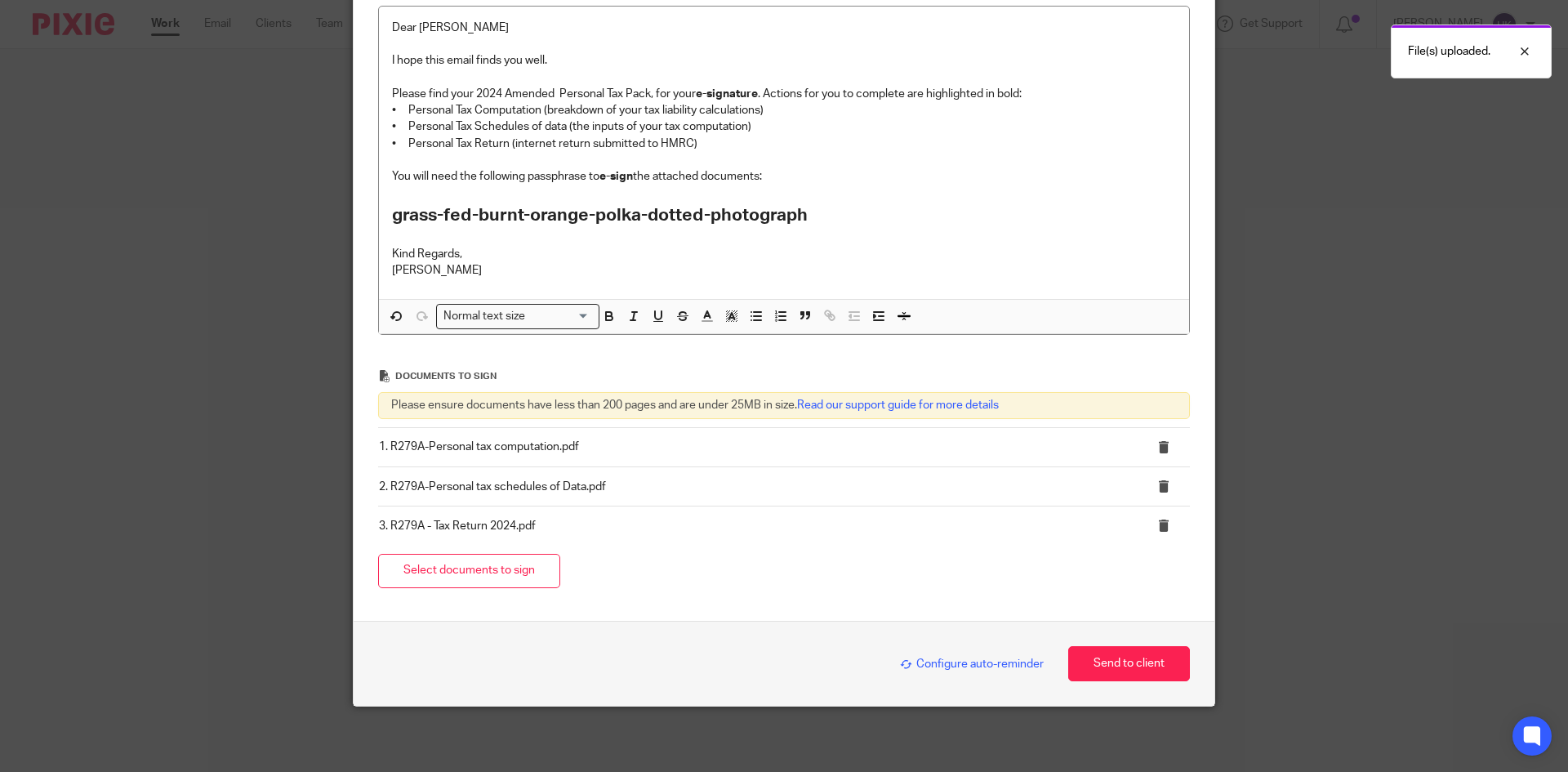
click at [929, 664] on span "Configure auto-reminder" at bounding box center [972, 663] width 144 height 11
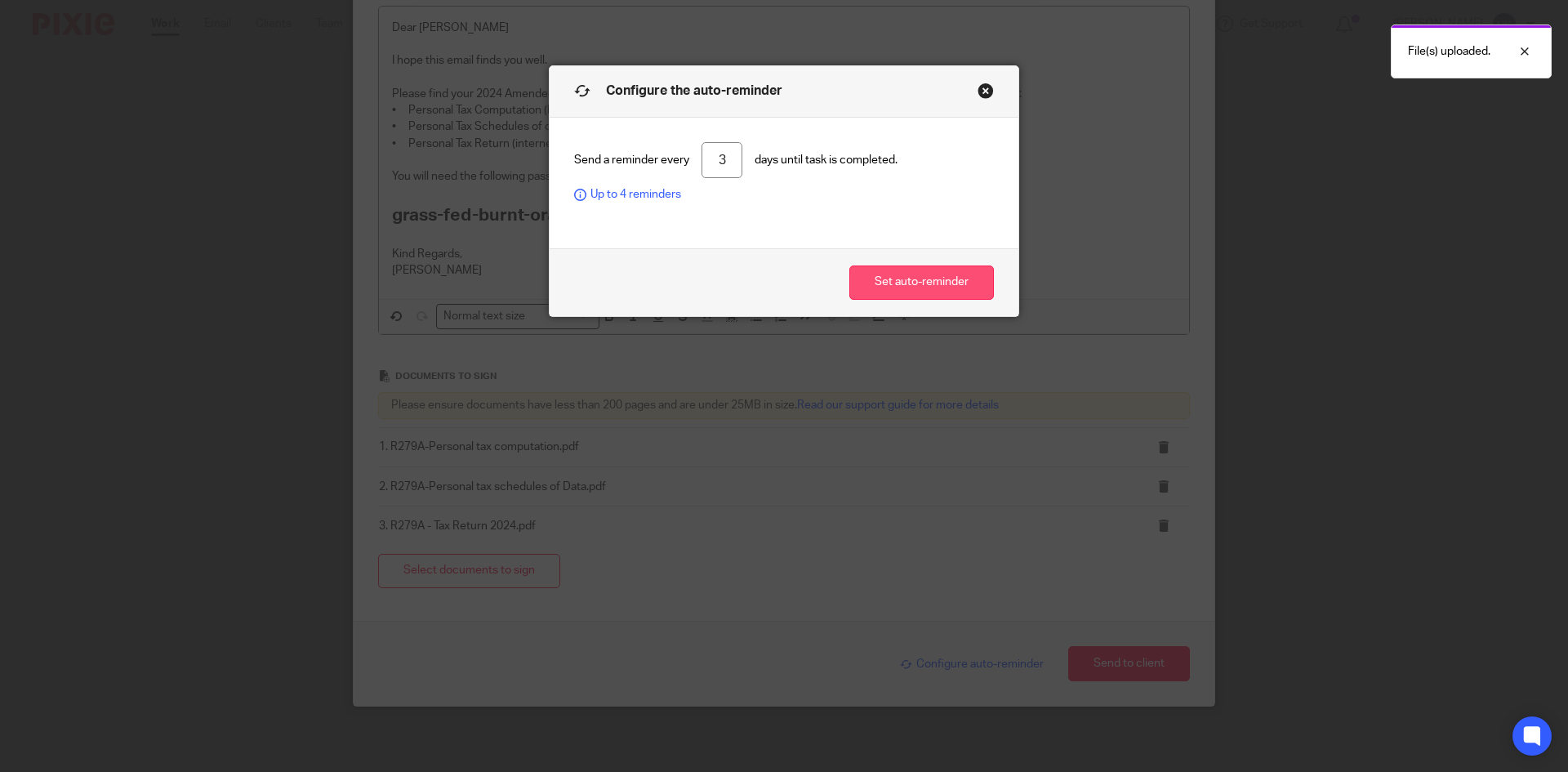
click at [909, 284] on button "Set auto-reminder" at bounding box center [921, 282] width 144 height 35
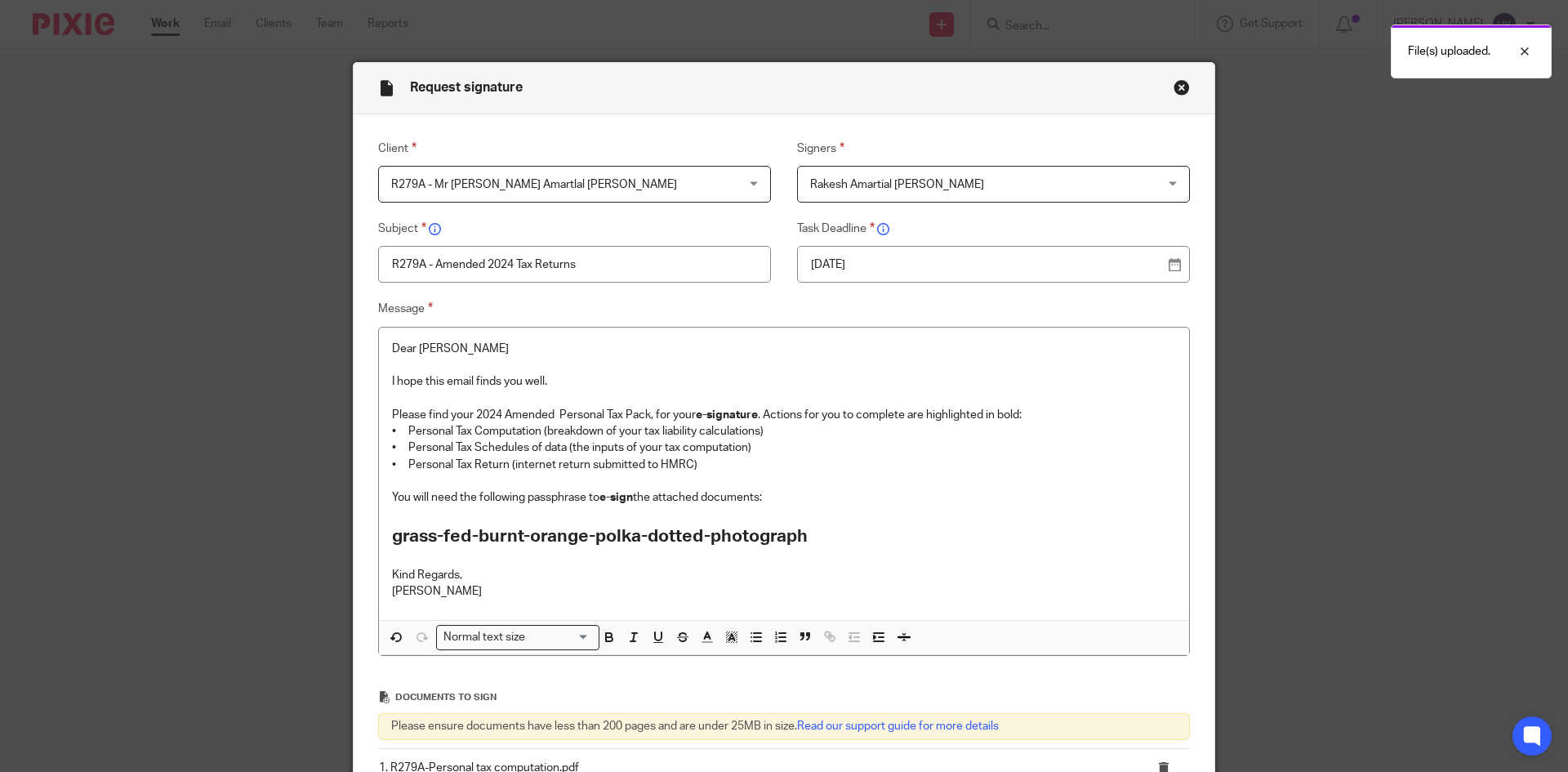
scroll to position [0, 0]
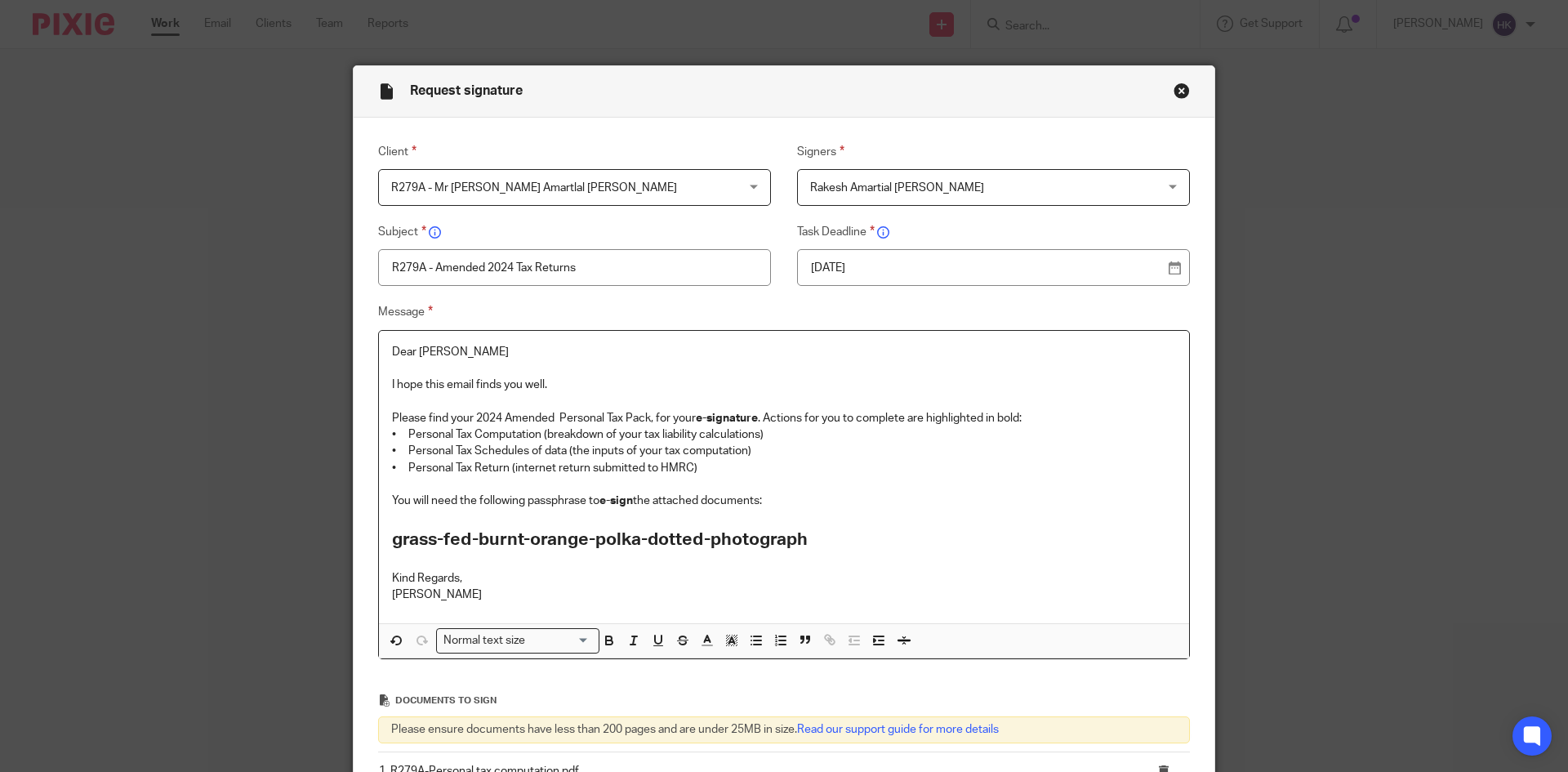
drag, startPoint x: 1037, startPoint y: 418, endPoint x: 1009, endPoint y: 428, distance: 29.7
click at [1032, 420] on p "Please find your 2024 Amended Personal Tax Pack, for your e-signature . Actions…" at bounding box center [784, 419] width 784 height 17
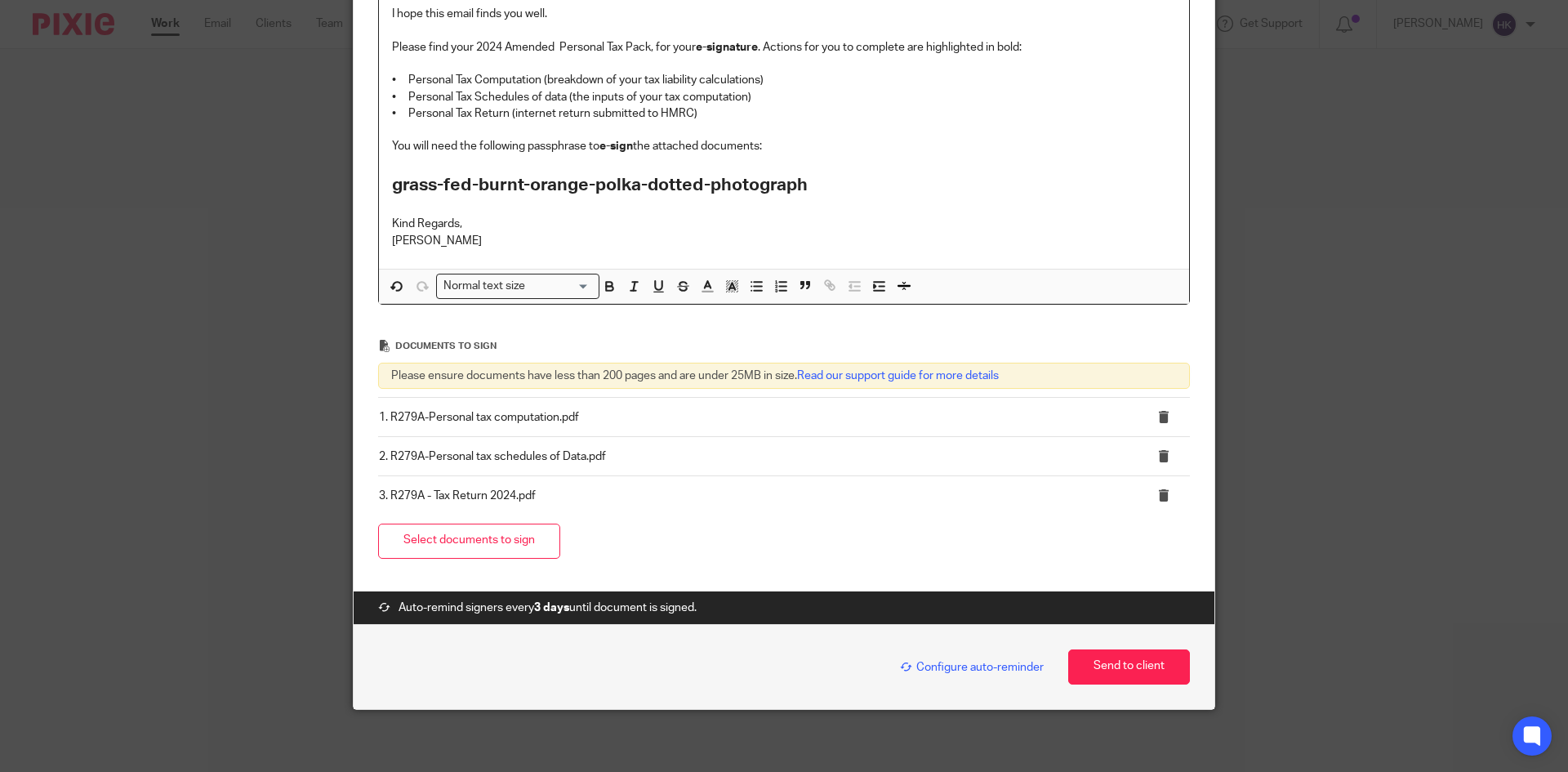
scroll to position [374, 0]
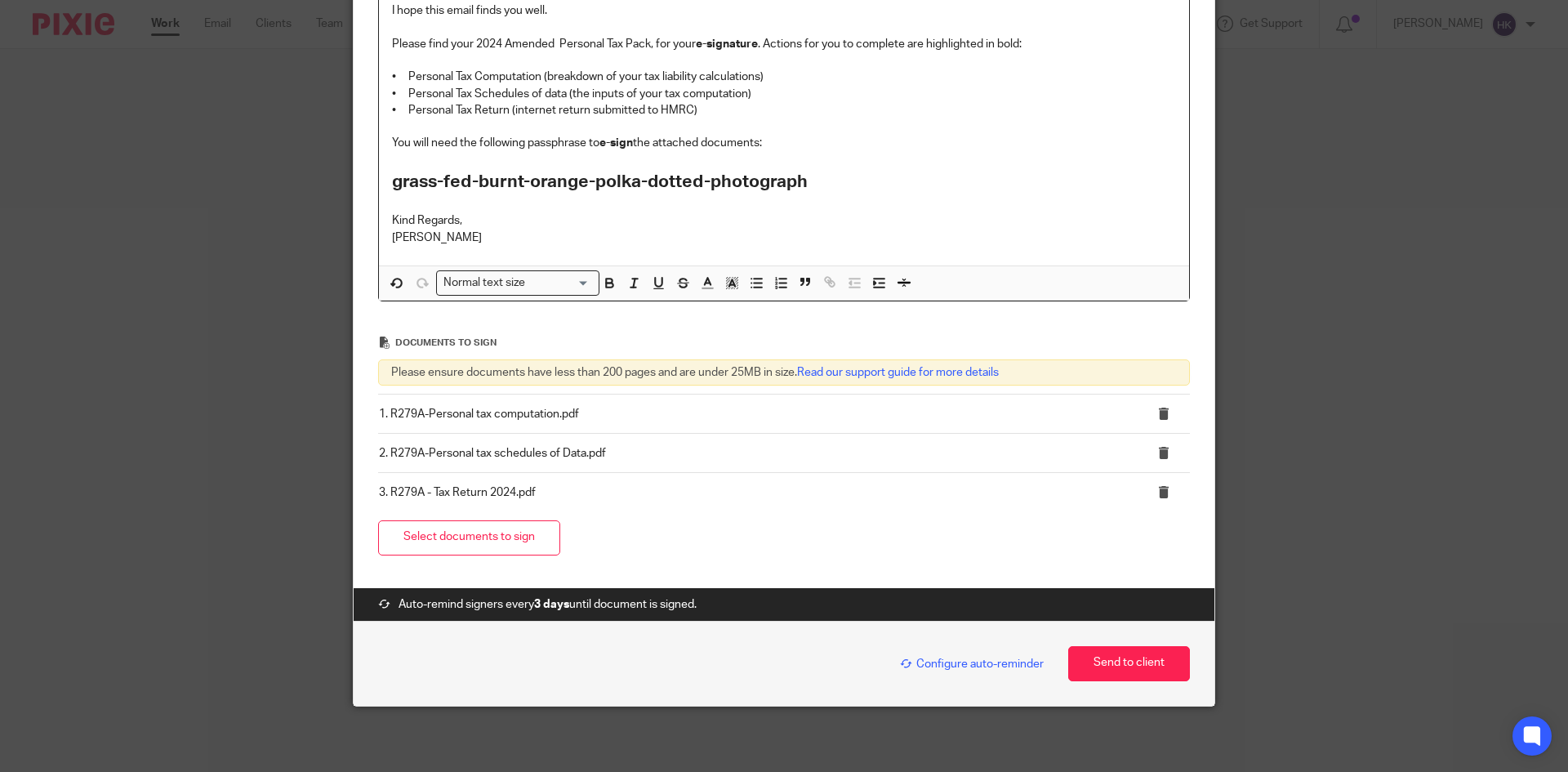
click at [1002, 669] on span "Configure auto-reminder" at bounding box center [972, 663] width 144 height 11
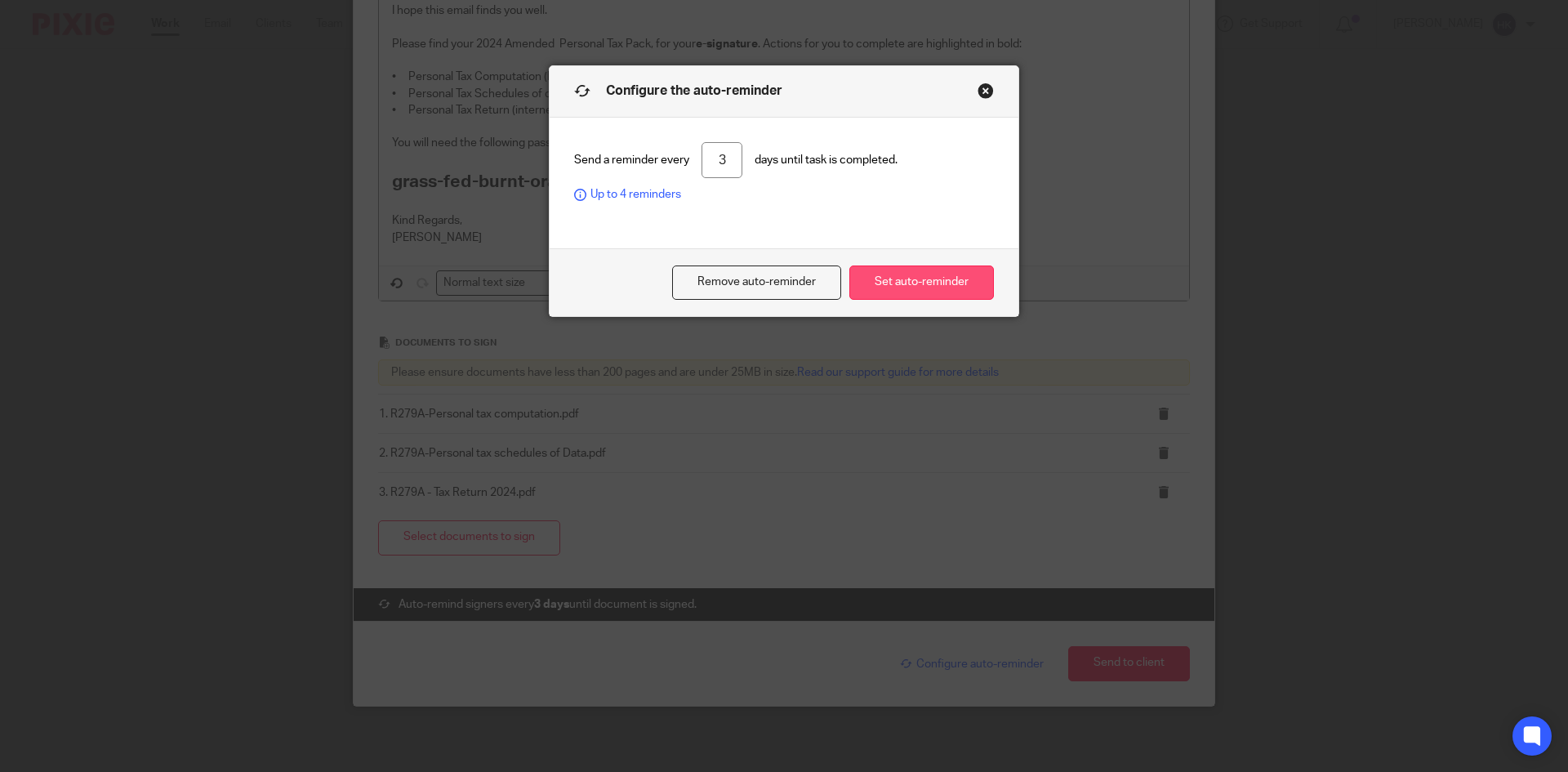
click at [952, 294] on button "Set auto-reminder" at bounding box center [921, 282] width 144 height 35
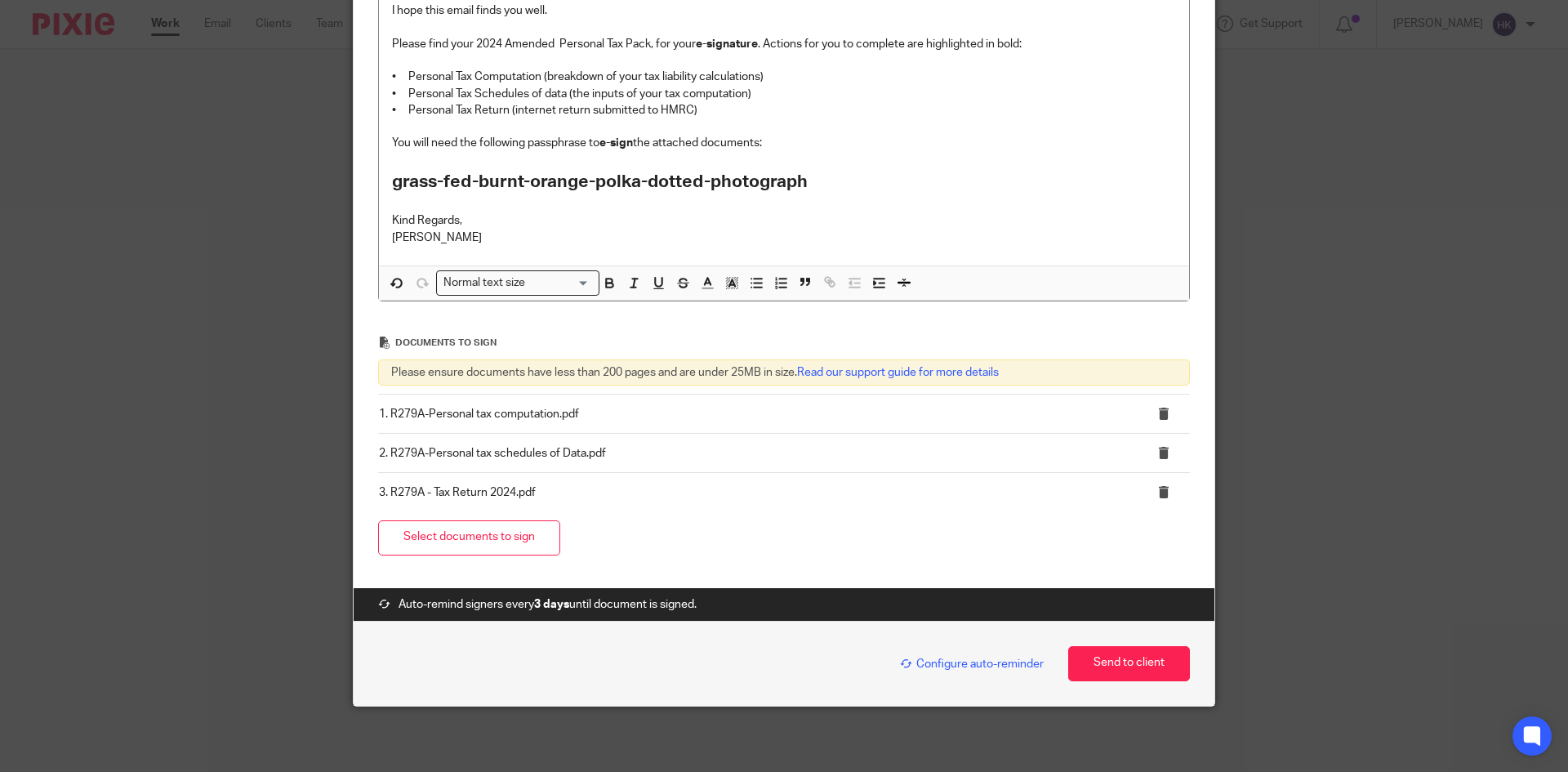
click at [966, 663] on span "Configure auto-reminder" at bounding box center [972, 663] width 144 height 11
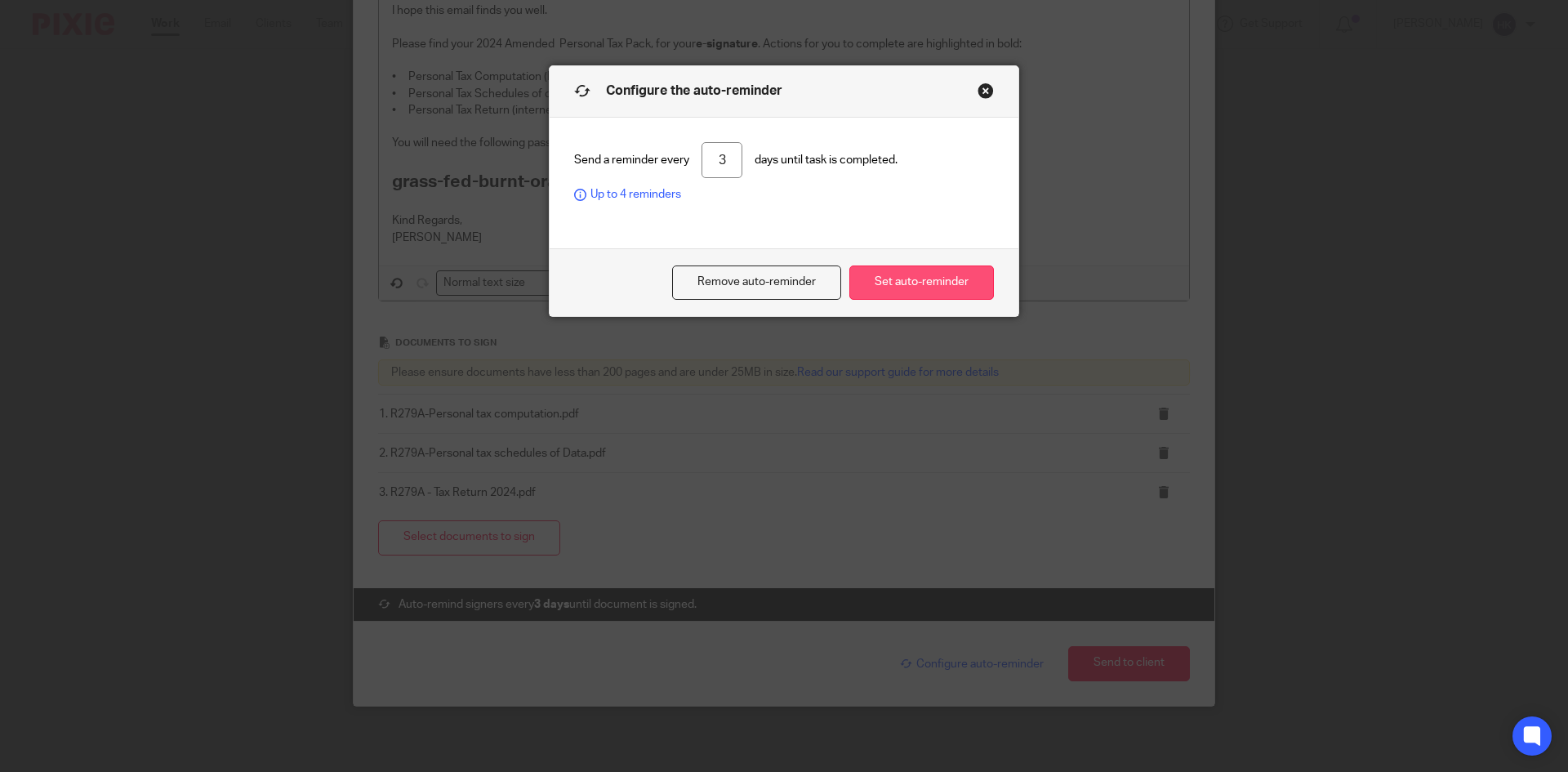
click at [897, 280] on button "Set auto-reminder" at bounding box center [921, 282] width 144 height 35
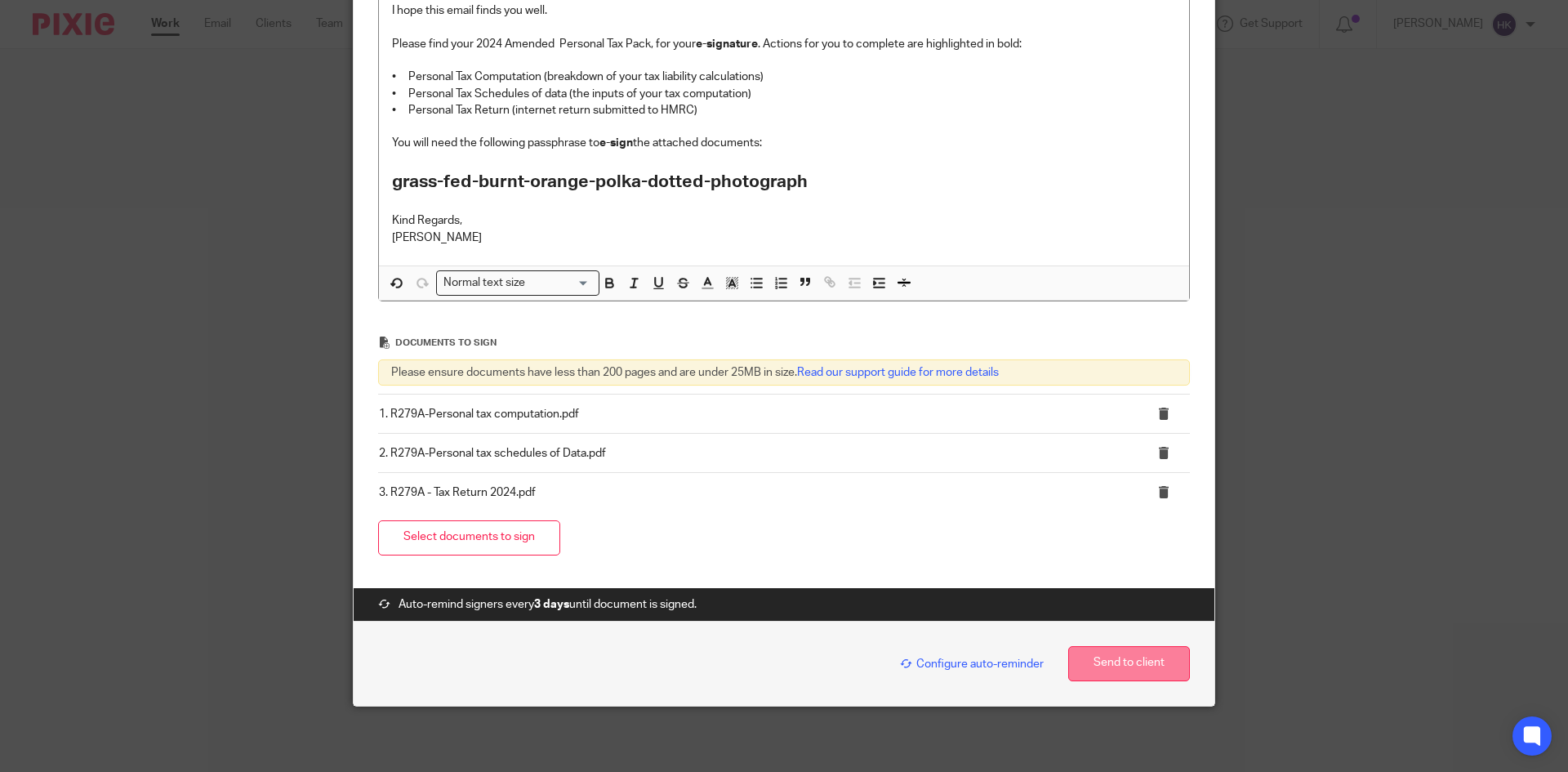
click at [1133, 664] on button "Send to client" at bounding box center [1129, 663] width 121 height 35
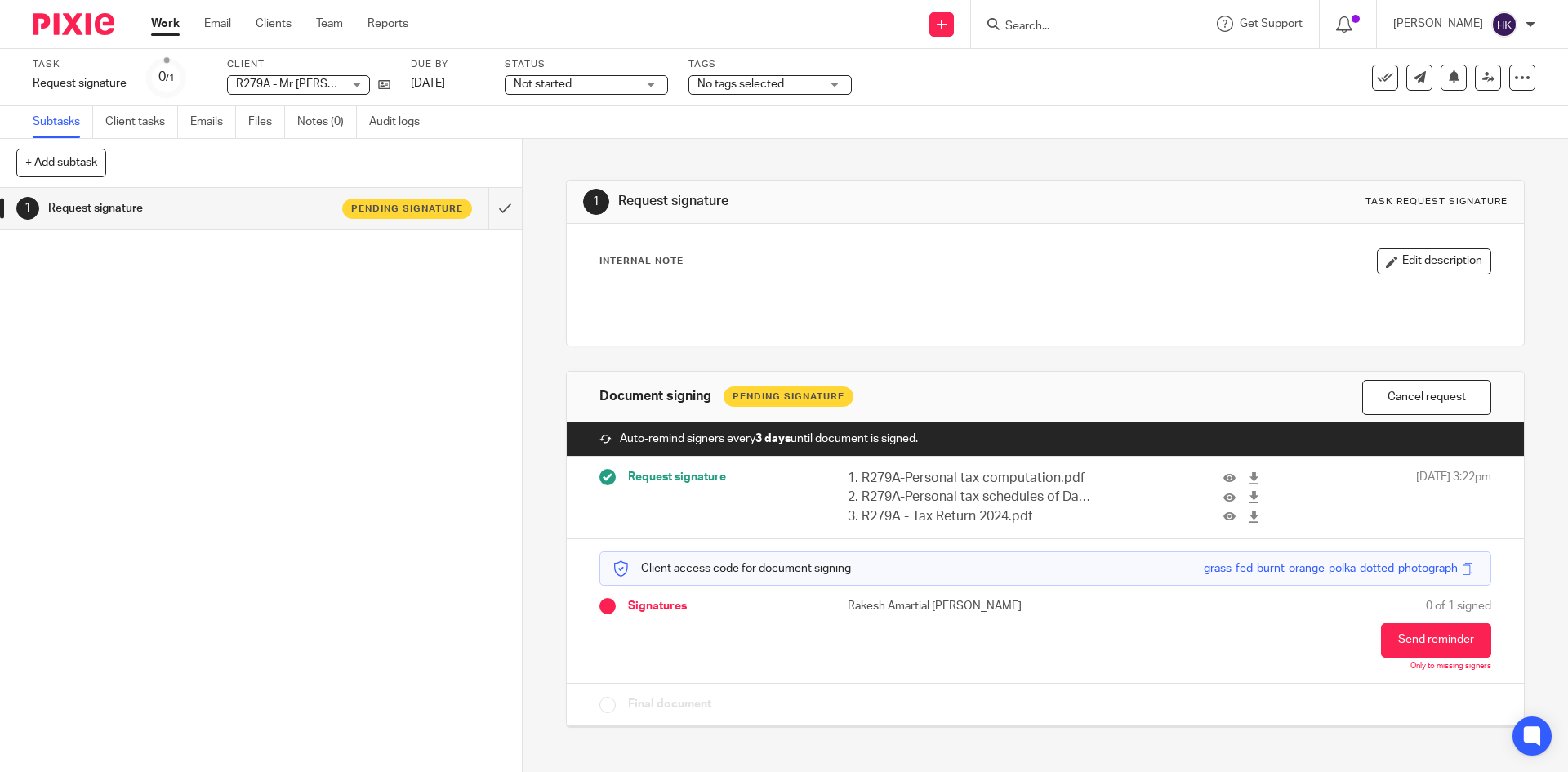
click at [52, 20] on img at bounding box center [74, 24] width 82 height 22
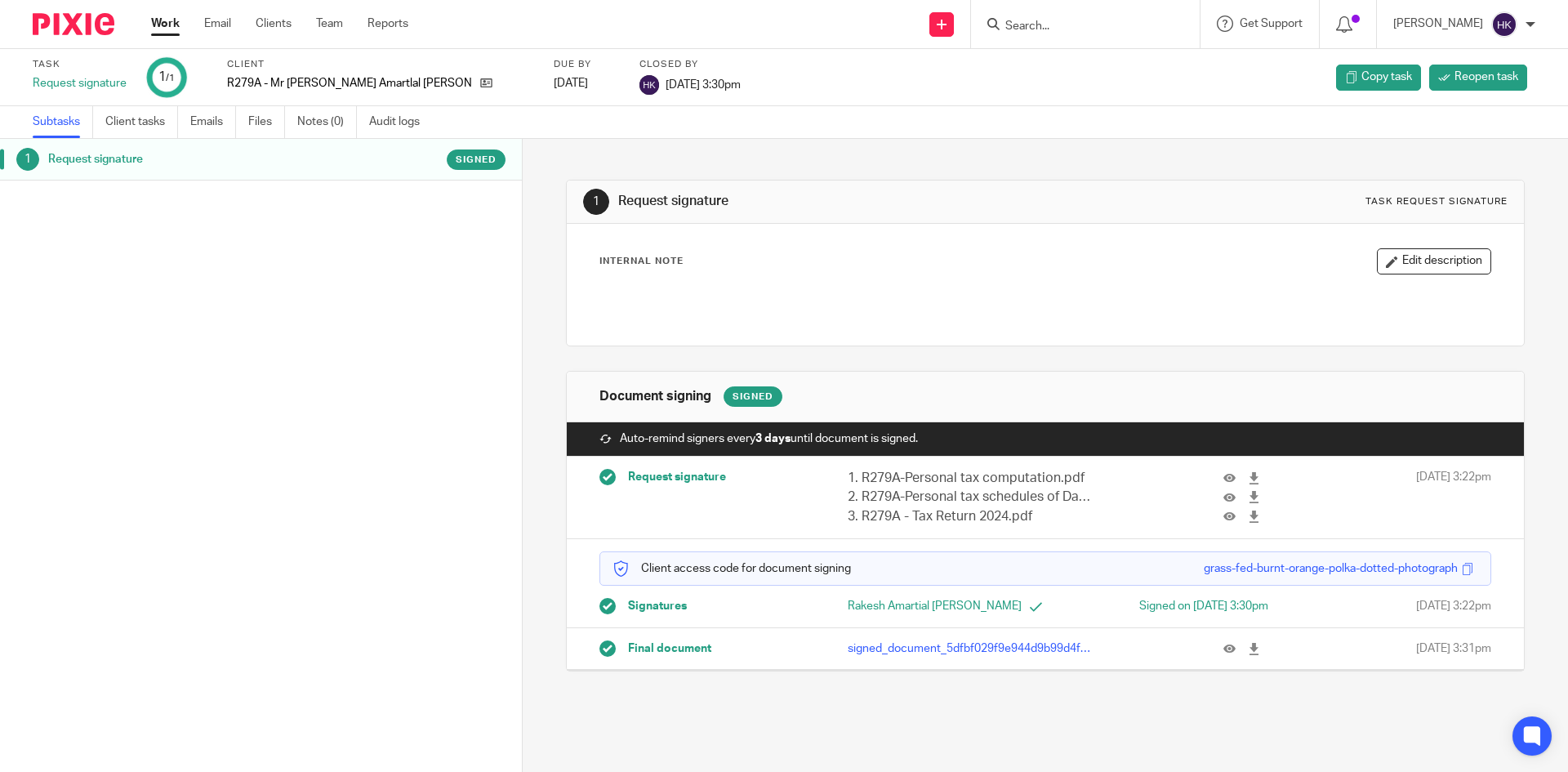
drag, startPoint x: 1238, startPoint y: 644, endPoint x: 1198, endPoint y: 628, distance: 43.1
click at [1248, 644] on icon at bounding box center [1253, 648] width 12 height 12
